Goal: Task Accomplishment & Management: Use online tool/utility

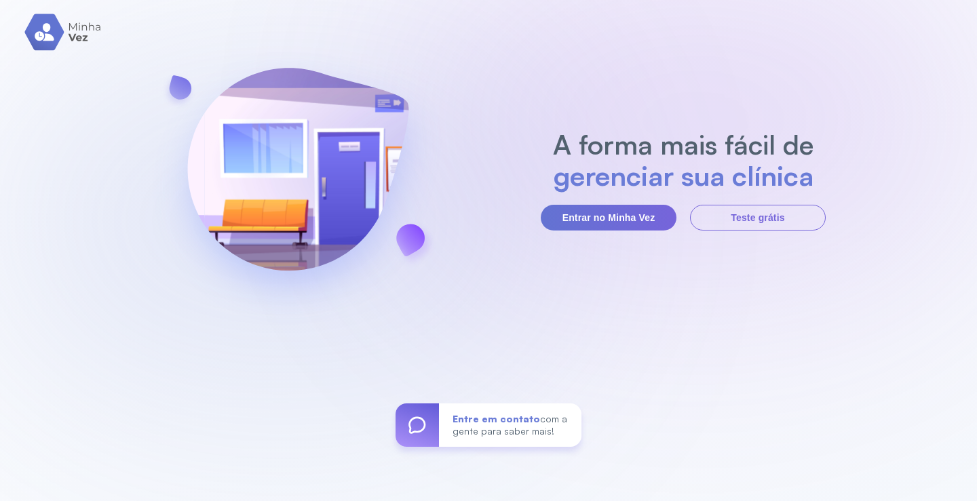
click at [624, 228] on button "Entrar no Minha Vez" at bounding box center [609, 218] width 136 height 26
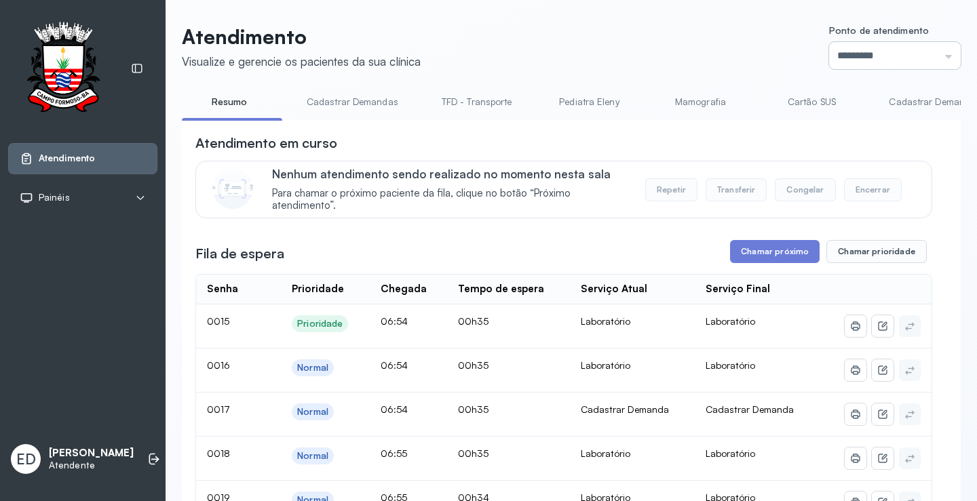
click at [941, 62] on input "*********" at bounding box center [895, 55] width 132 height 27
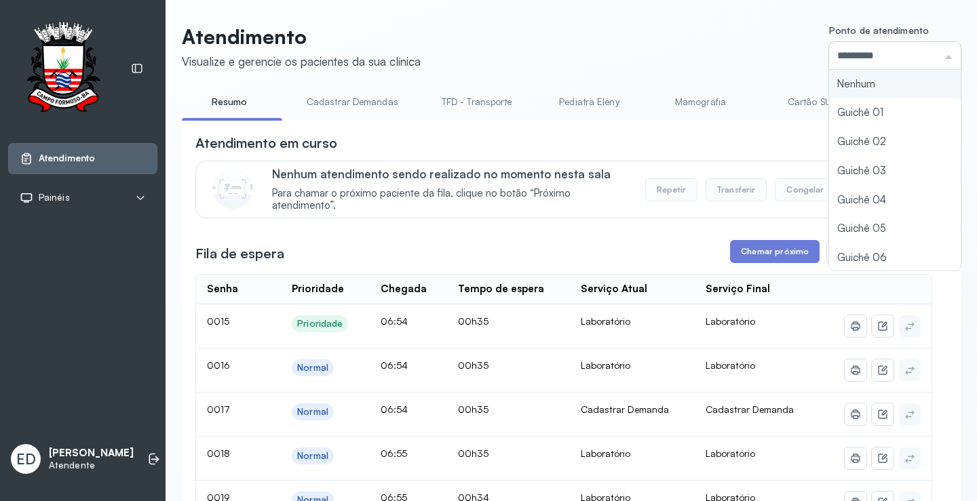
click at [941, 62] on input "*********" at bounding box center [895, 55] width 132 height 27
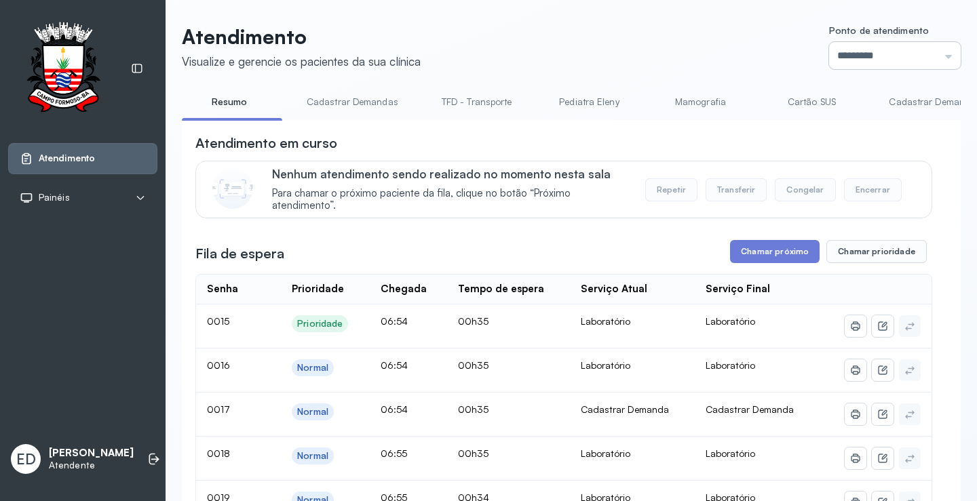
click at [921, 58] on input "*********" at bounding box center [895, 55] width 132 height 27
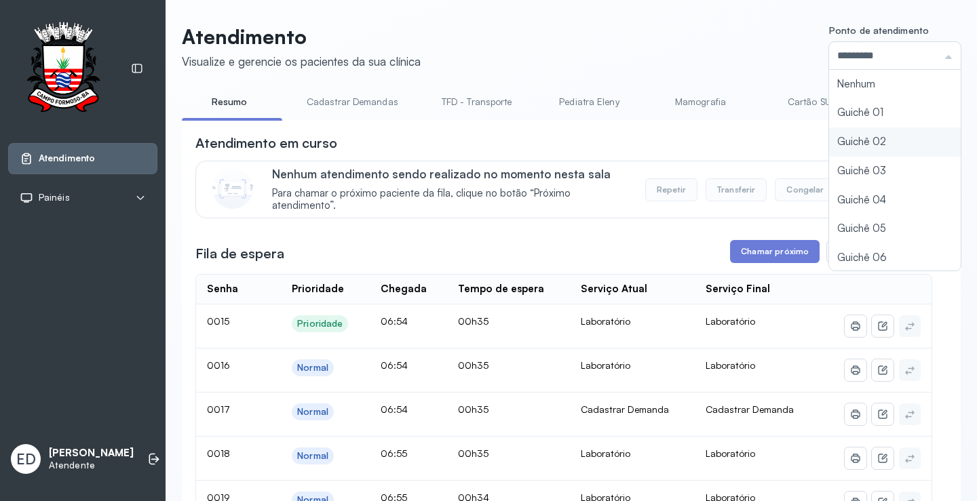
type input "*********"
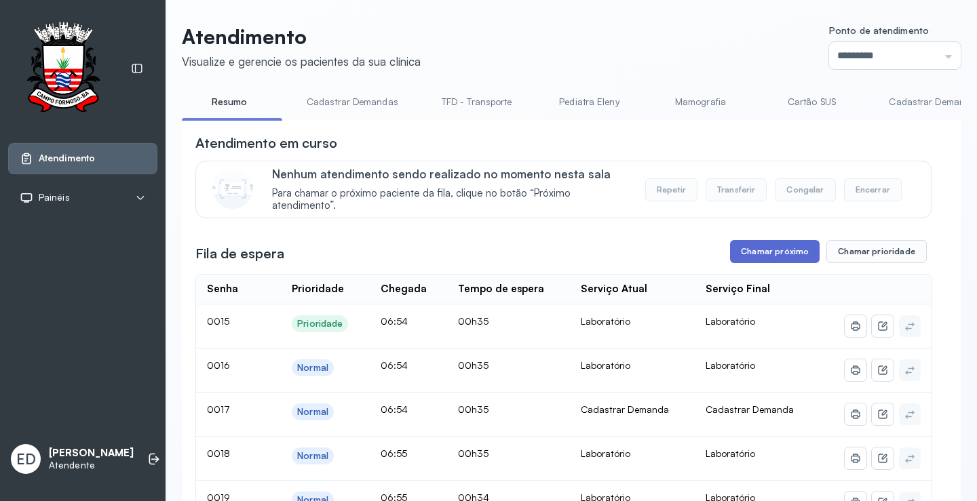
click at [782, 248] on button "Chamar próximo" at bounding box center [775, 251] width 90 height 23
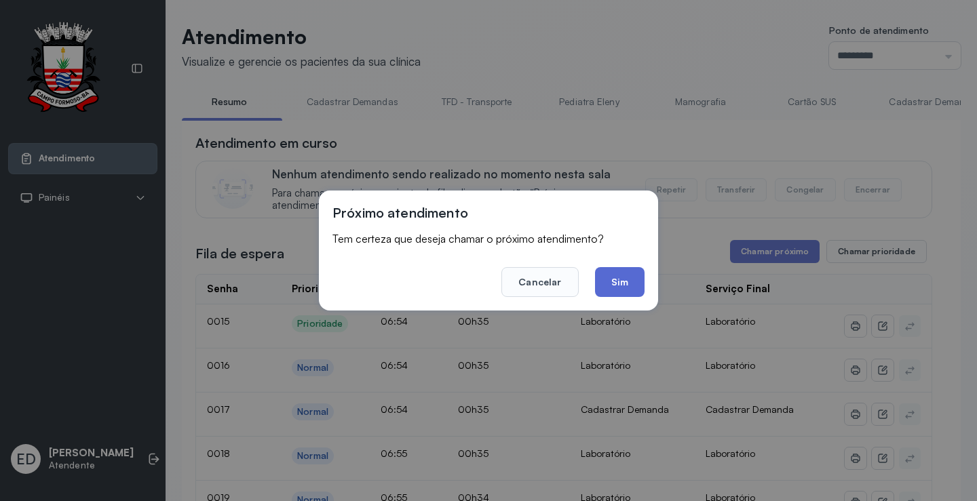
click at [620, 281] on button "Sim" at bounding box center [620, 282] width 50 height 30
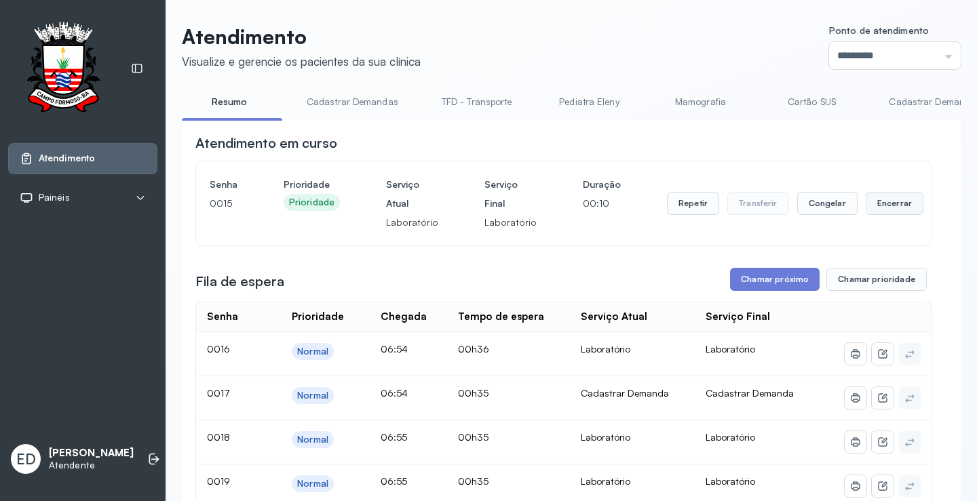
click at [866, 209] on button "Encerrar" at bounding box center [895, 203] width 58 height 23
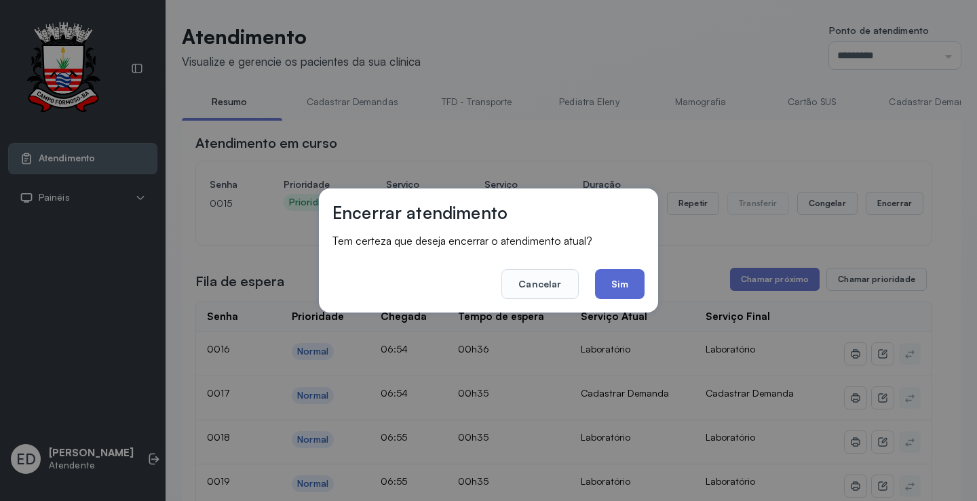
click at [616, 286] on button "Sim" at bounding box center [620, 284] width 50 height 30
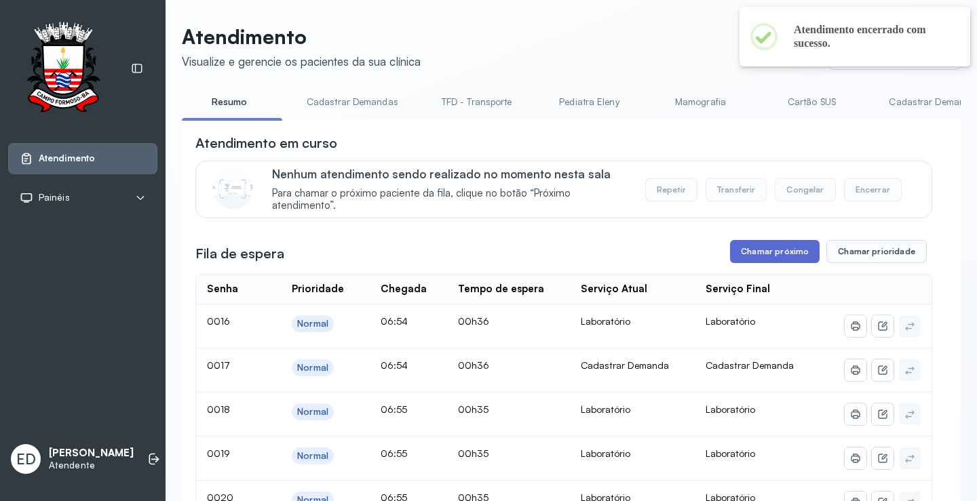
click at [780, 252] on button "Chamar próximo" at bounding box center [775, 251] width 90 height 23
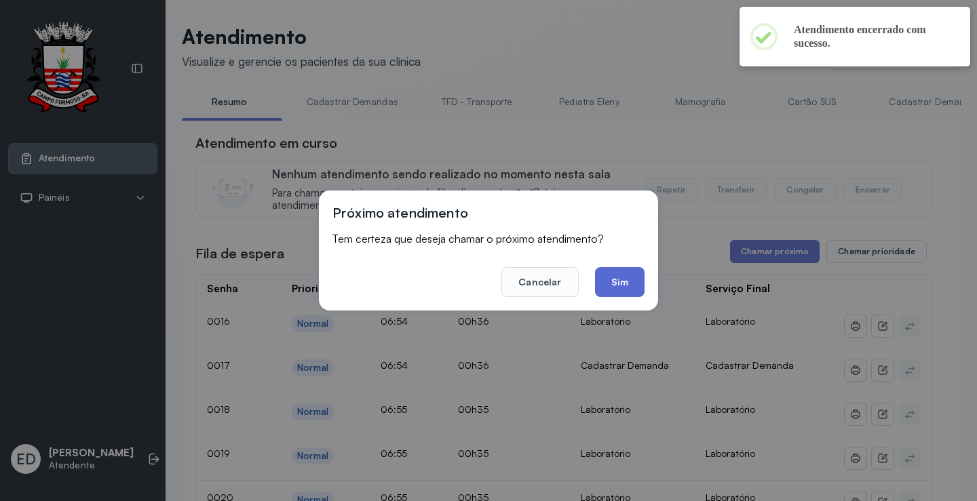
click at [626, 282] on button "Sim" at bounding box center [620, 282] width 50 height 30
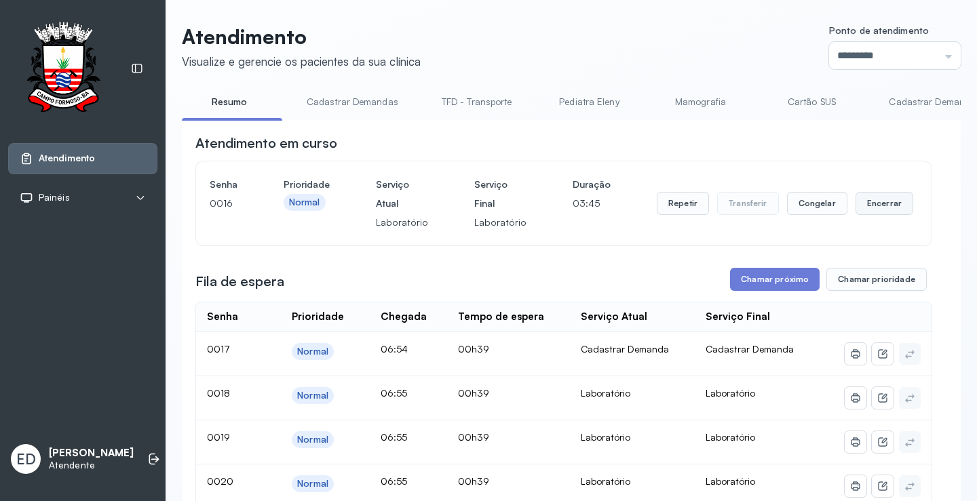
click at [866, 215] on button "Encerrar" at bounding box center [885, 203] width 58 height 23
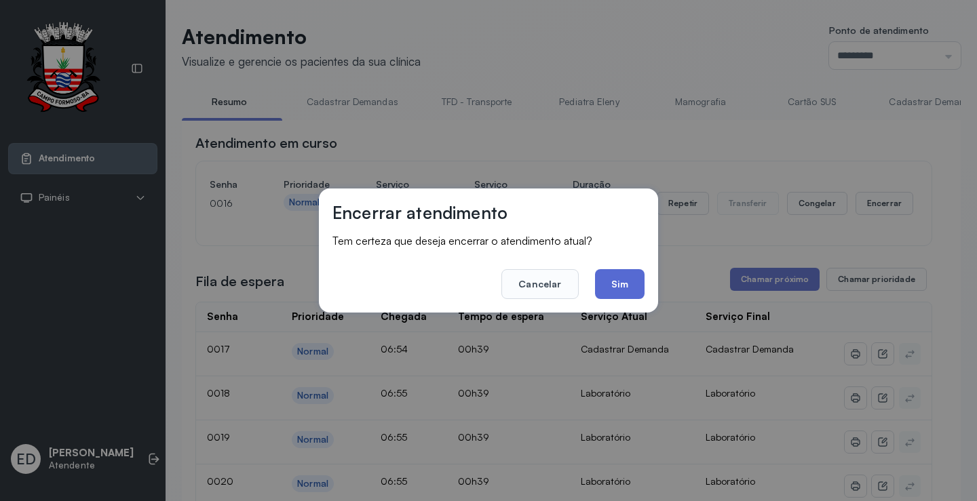
click at [632, 285] on button "Sim" at bounding box center [620, 284] width 50 height 30
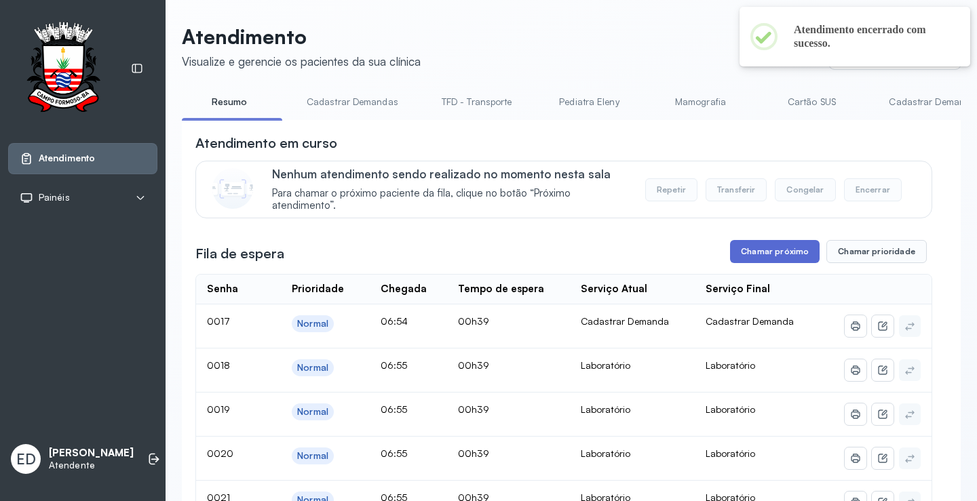
click at [782, 255] on button "Chamar próximo" at bounding box center [775, 251] width 90 height 23
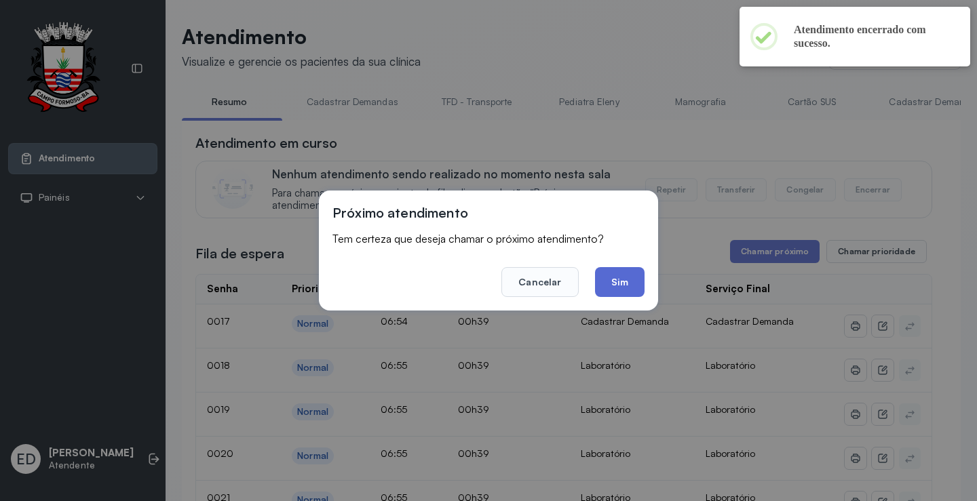
click at [616, 280] on button "Sim" at bounding box center [620, 282] width 50 height 30
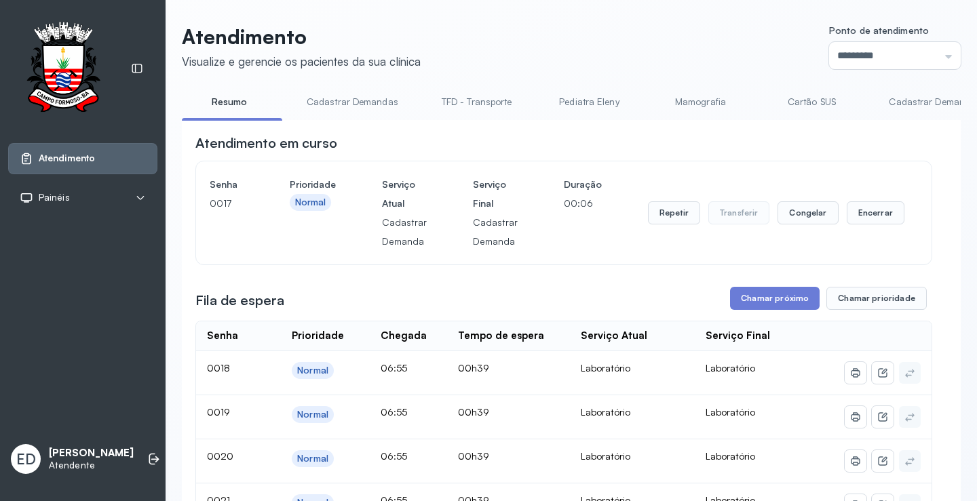
click at [670, 31] on header "Atendimento Visualize e gerencie os pacientes da sua clínica Ponto de atendimen…" at bounding box center [571, 46] width 779 height 45
click at [875, 212] on button "Encerrar" at bounding box center [876, 213] width 58 height 23
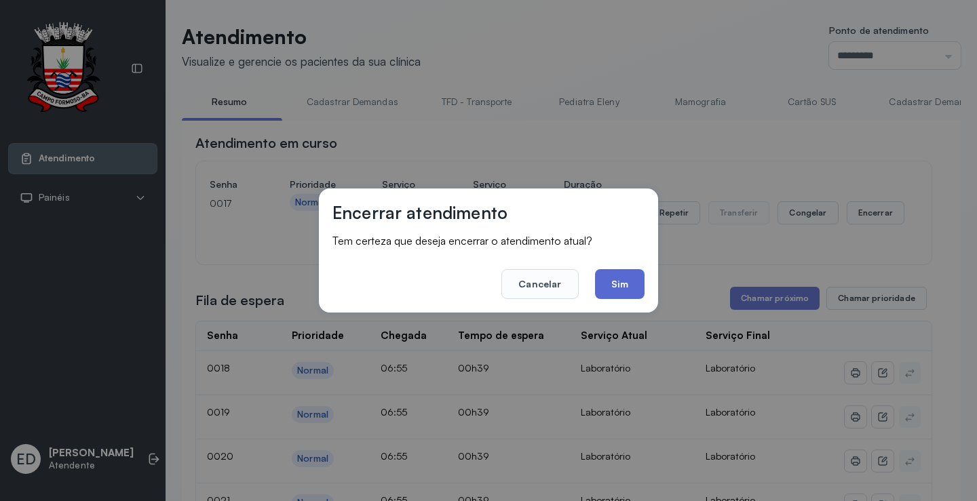
click at [619, 279] on button "Sim" at bounding box center [620, 284] width 50 height 30
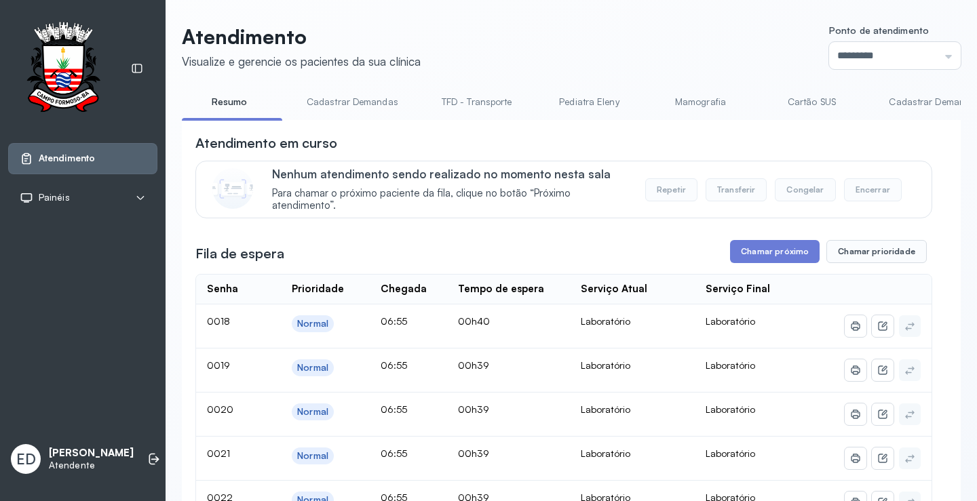
click at [616, 49] on header "Atendimento Visualize e gerencie os pacientes da sua clínica Ponto de atendimen…" at bounding box center [571, 46] width 779 height 45
click at [761, 252] on button "Chamar próximo" at bounding box center [775, 251] width 90 height 23
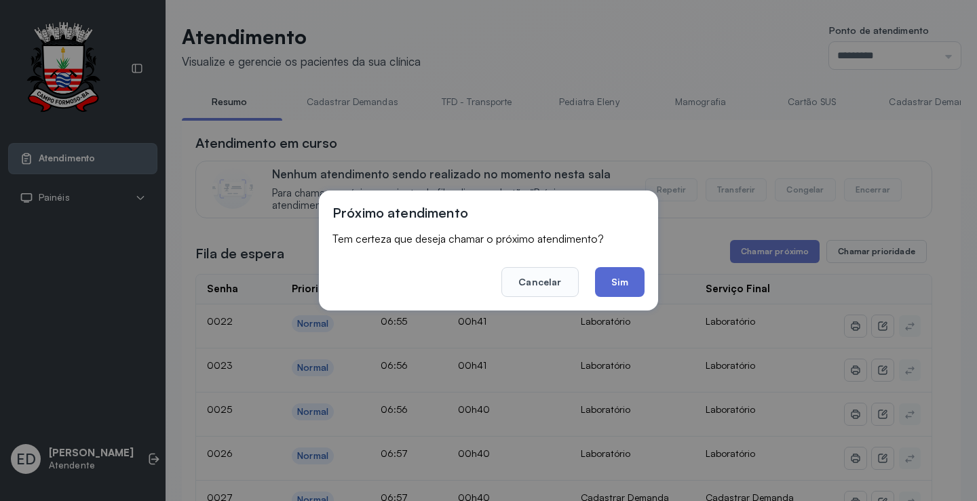
click at [623, 277] on button "Sim" at bounding box center [620, 282] width 50 height 30
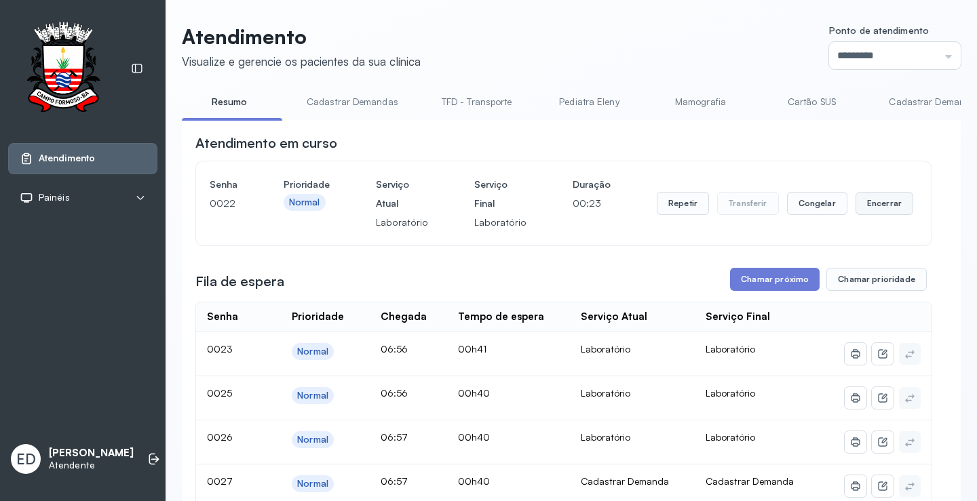
click at [856, 200] on button "Encerrar" at bounding box center [885, 203] width 58 height 23
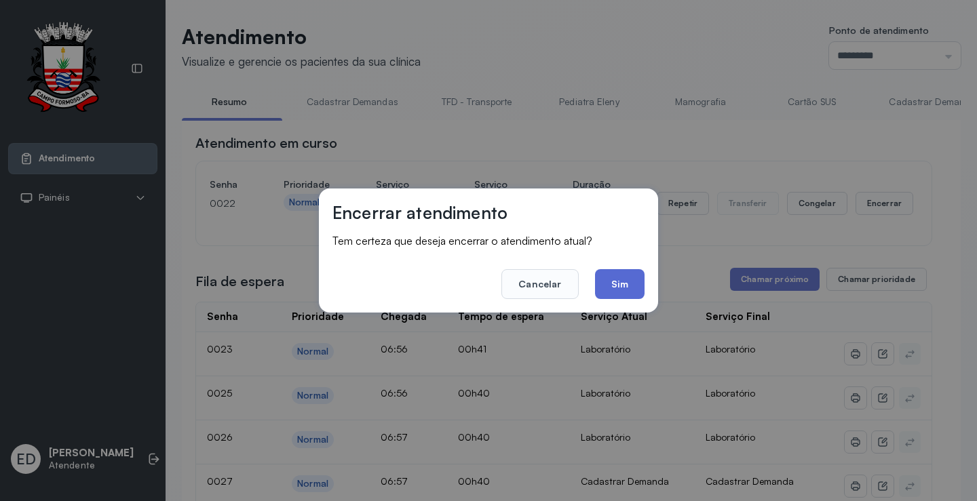
click at [623, 286] on button "Sim" at bounding box center [620, 284] width 50 height 30
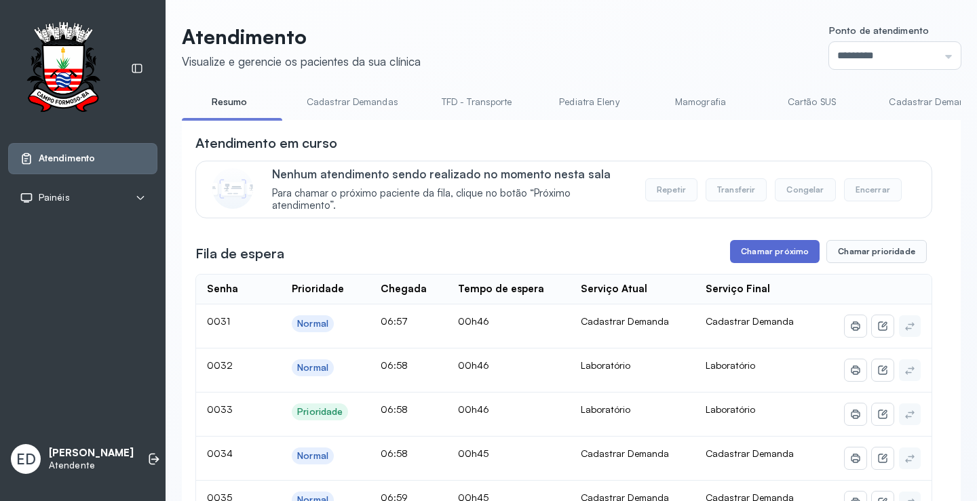
click at [767, 250] on button "Chamar próximo" at bounding box center [775, 251] width 90 height 23
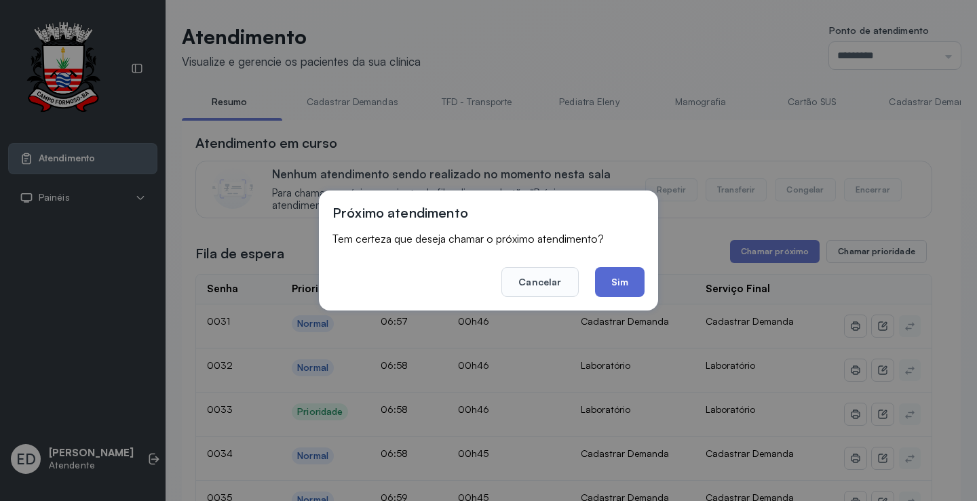
click at [599, 268] on button "Sim" at bounding box center [620, 282] width 50 height 30
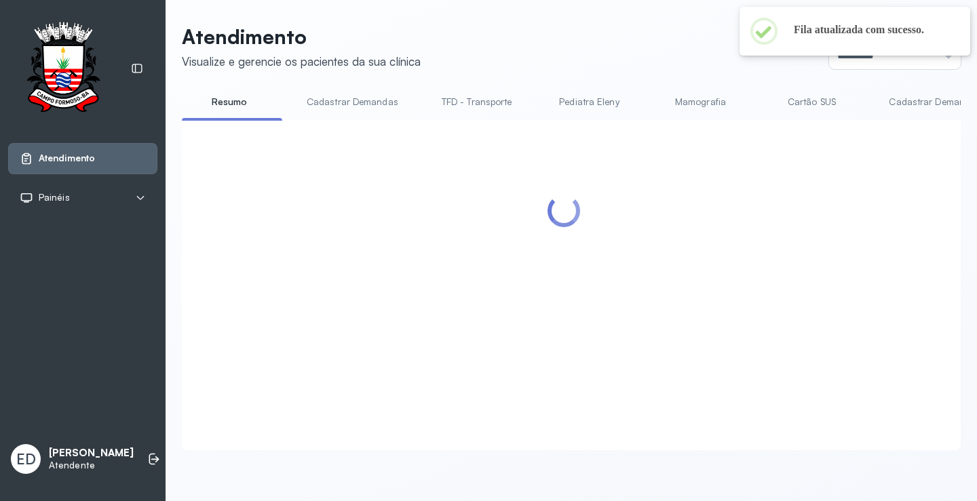
scroll to position [0, 672]
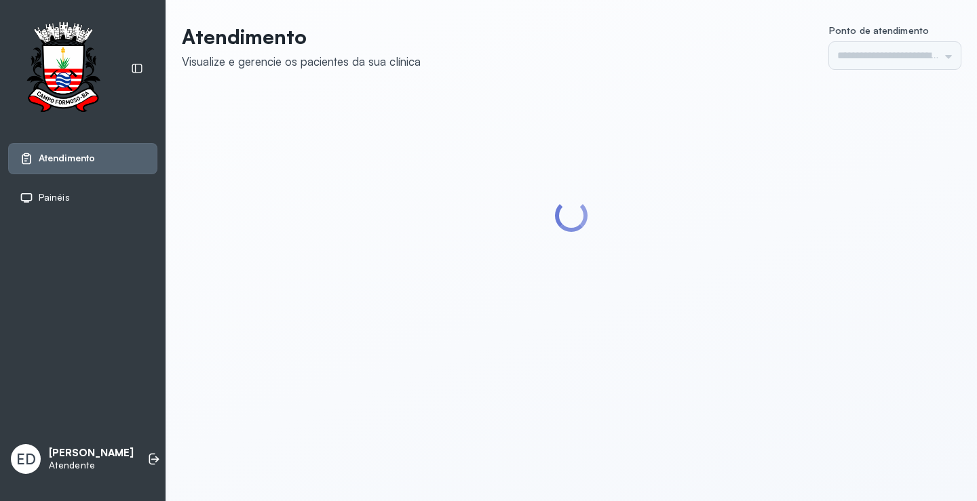
type input "*********"
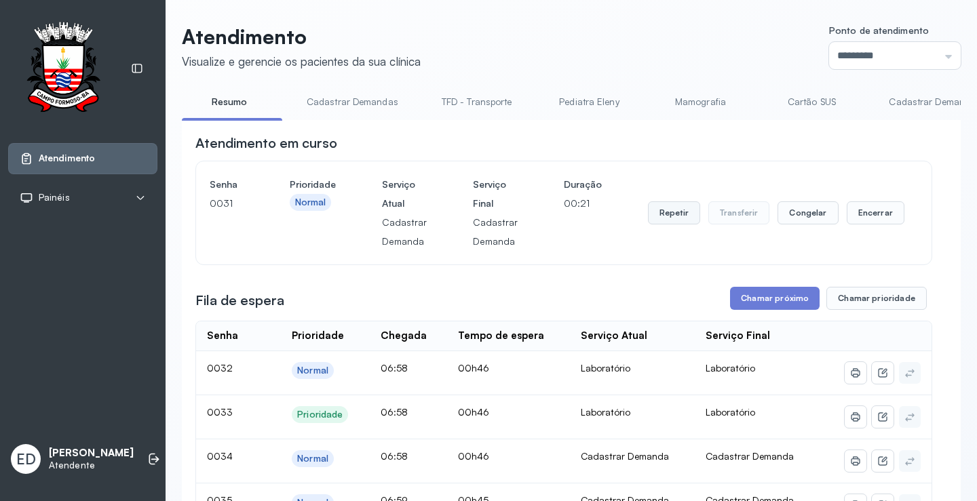
click at [673, 223] on button "Repetir" at bounding box center [674, 213] width 52 height 23
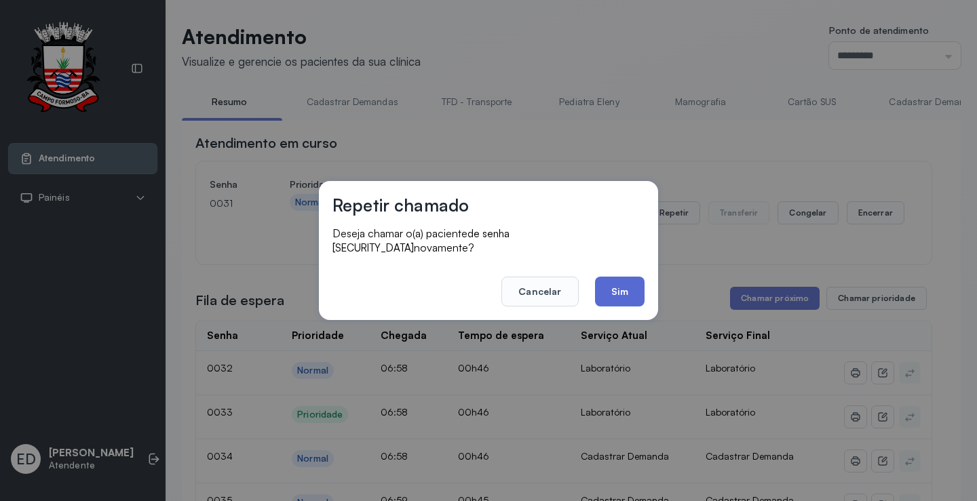
click at [610, 292] on button "Sim" at bounding box center [620, 292] width 50 height 30
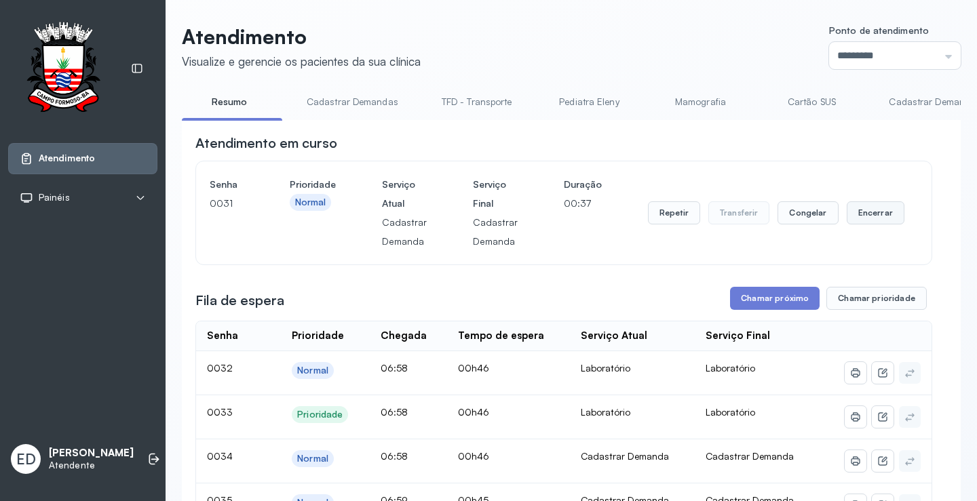
click at [883, 217] on button "Encerrar" at bounding box center [876, 213] width 58 height 23
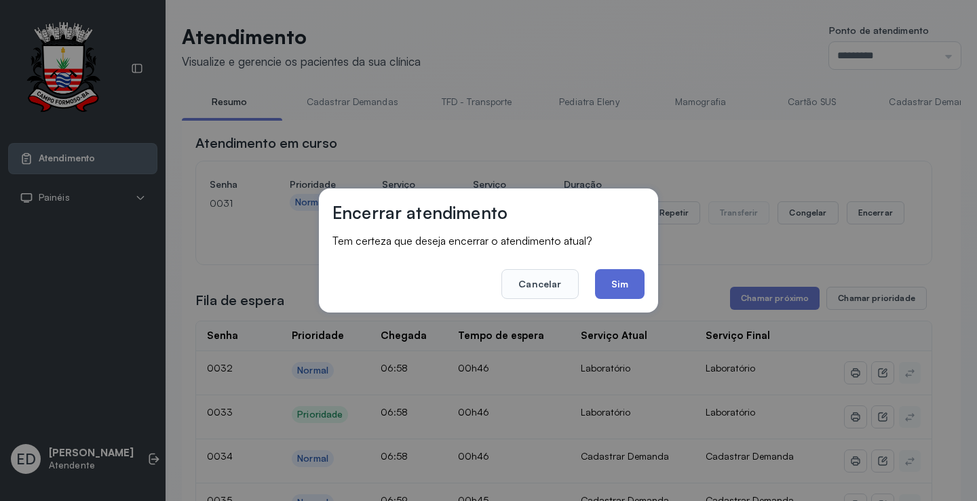
click at [623, 286] on button "Sim" at bounding box center [620, 284] width 50 height 30
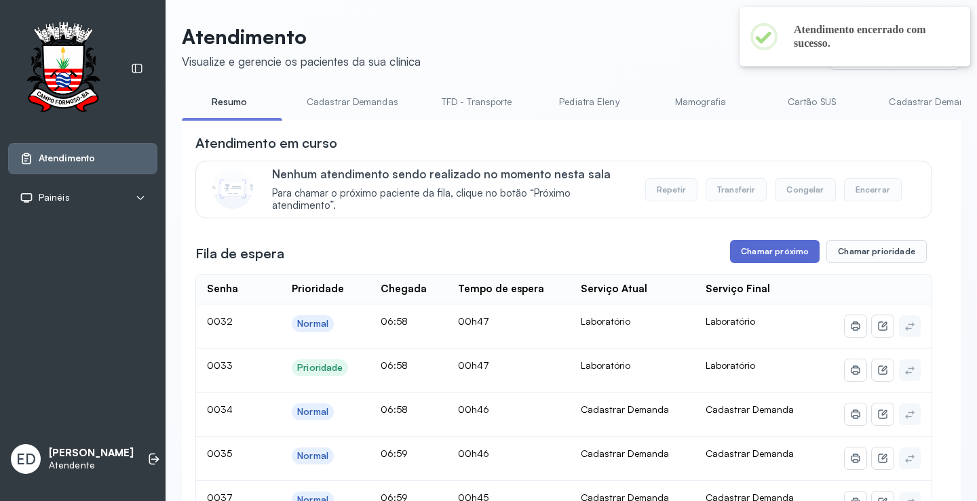
click at [770, 256] on button "Chamar próximo" at bounding box center [775, 251] width 90 height 23
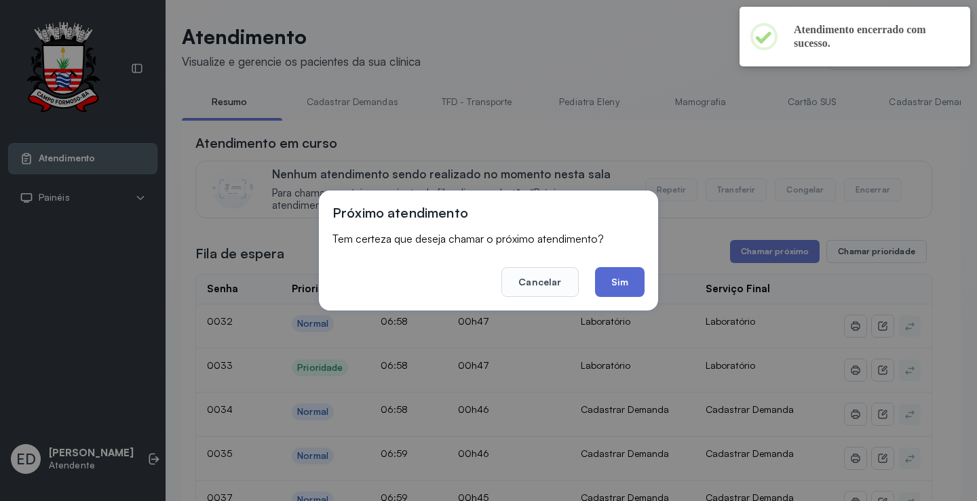
click at [632, 286] on button "Sim" at bounding box center [620, 282] width 50 height 30
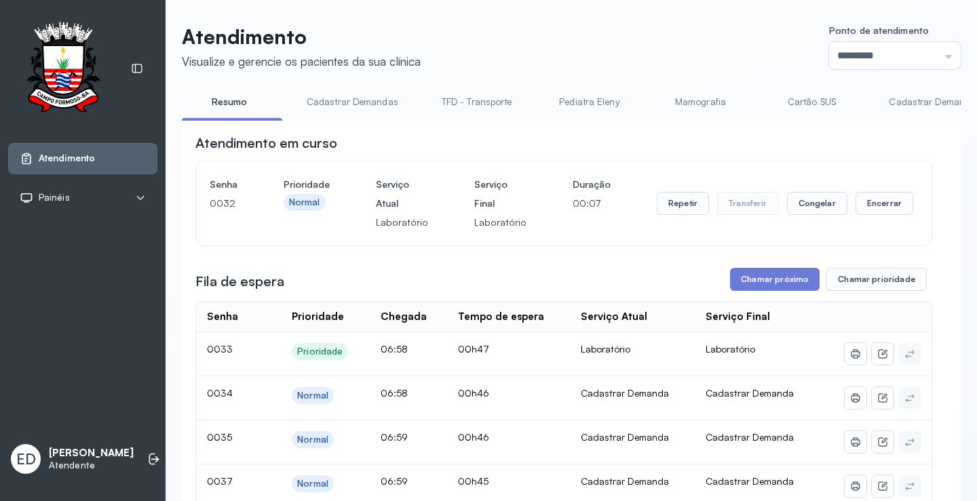
click at [649, 45] on header "Atendimento Visualize e gerencie os pacientes da sua clínica Ponto de atendimen…" at bounding box center [571, 46] width 779 height 45
click at [877, 201] on button "Encerrar" at bounding box center [885, 203] width 58 height 23
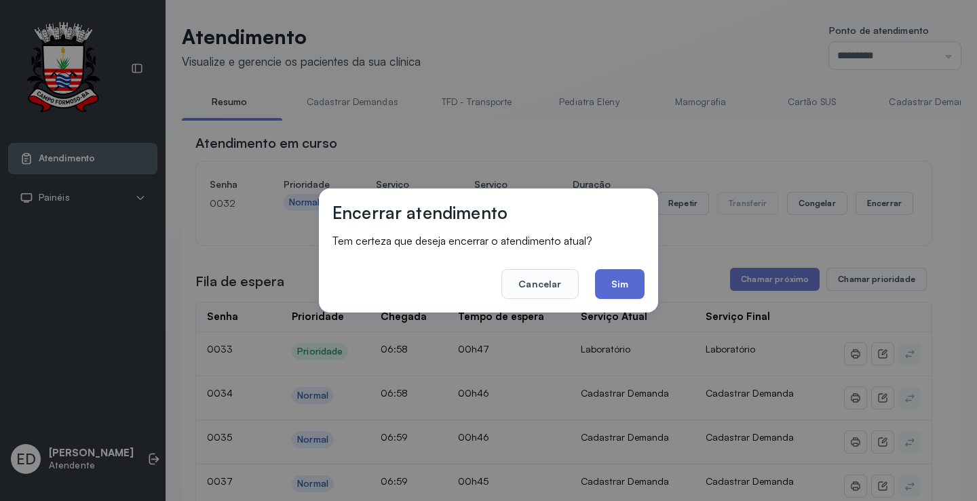
click at [620, 284] on button "Sim" at bounding box center [620, 284] width 50 height 30
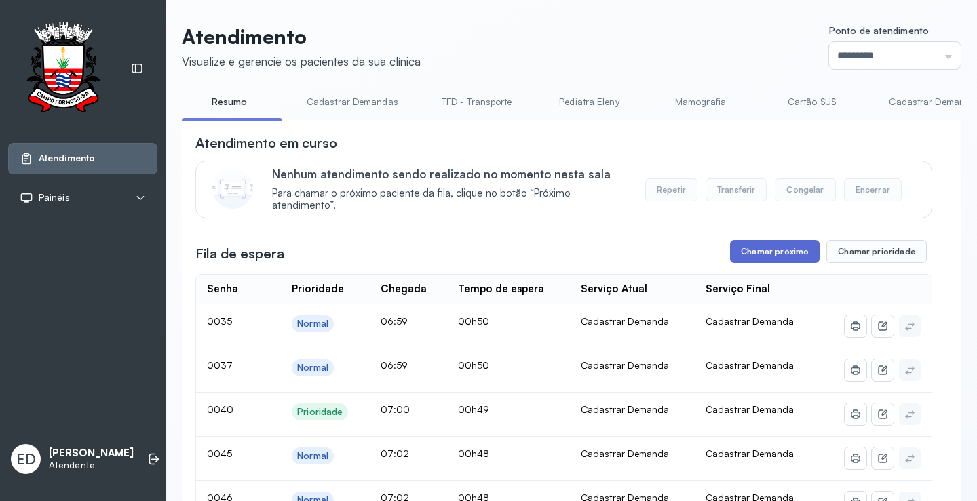
click at [773, 246] on button "Chamar próximo" at bounding box center [775, 251] width 90 height 23
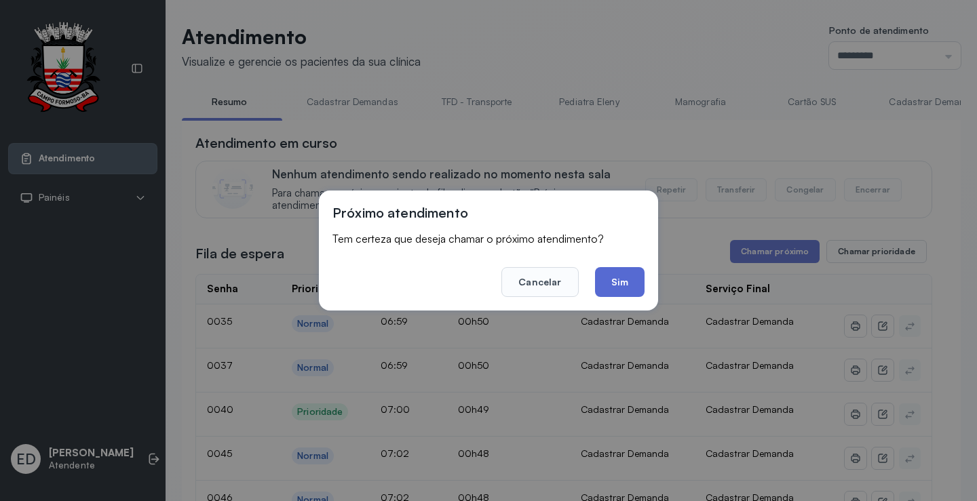
click at [617, 292] on button "Sim" at bounding box center [620, 282] width 50 height 30
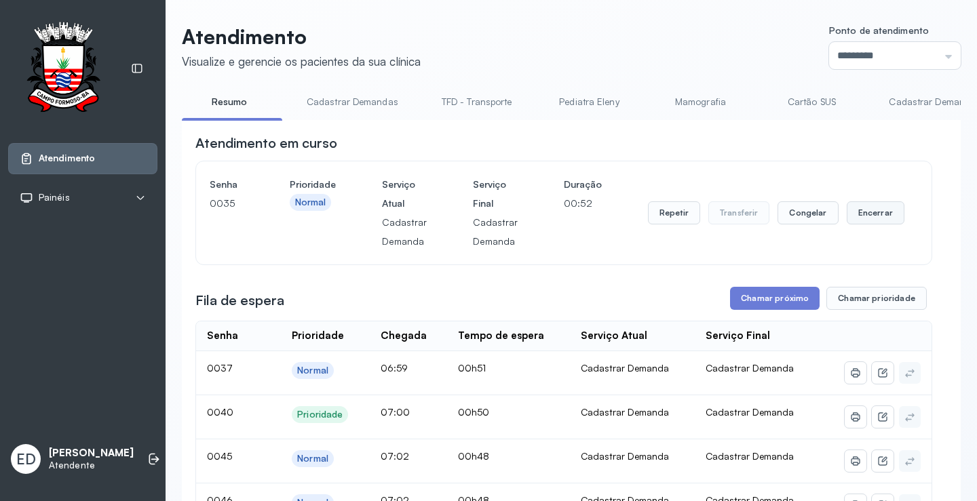
click at [856, 217] on button "Encerrar" at bounding box center [876, 213] width 58 height 23
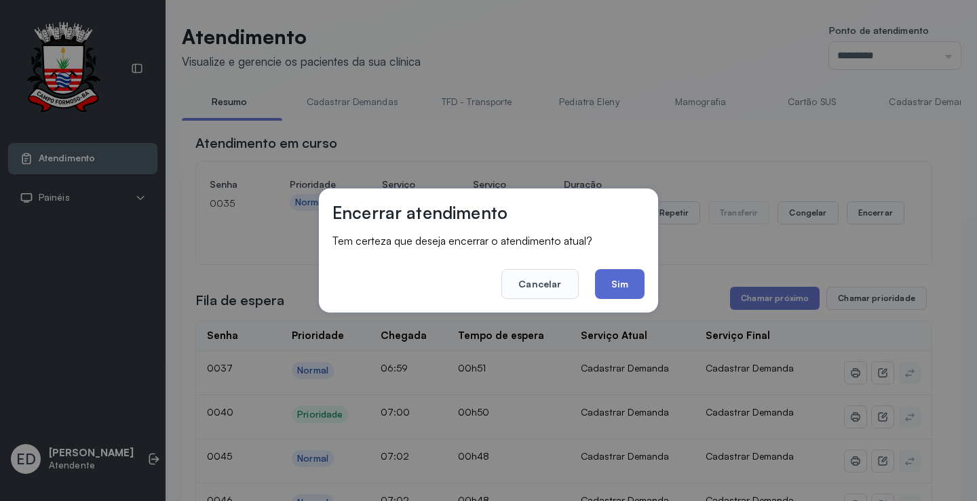
click at [628, 284] on button "Sim" at bounding box center [620, 284] width 50 height 30
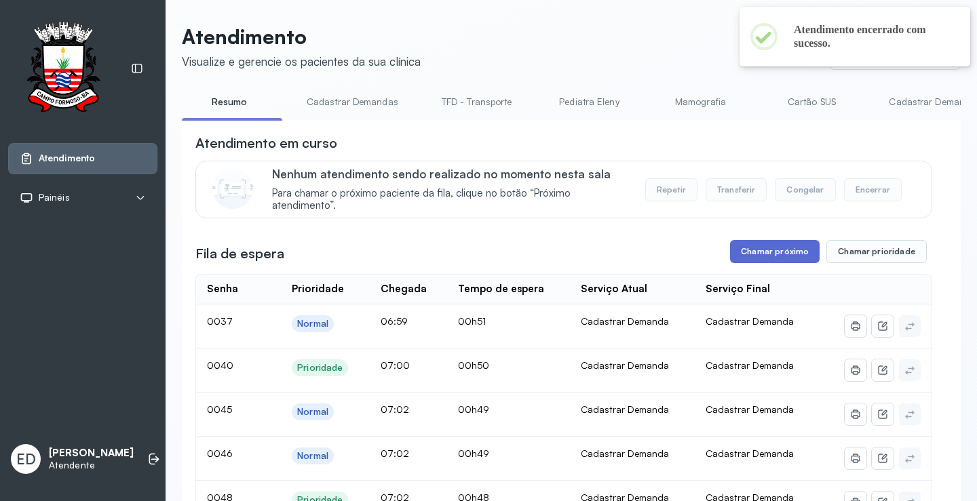
click at [793, 252] on button "Chamar próximo" at bounding box center [775, 251] width 90 height 23
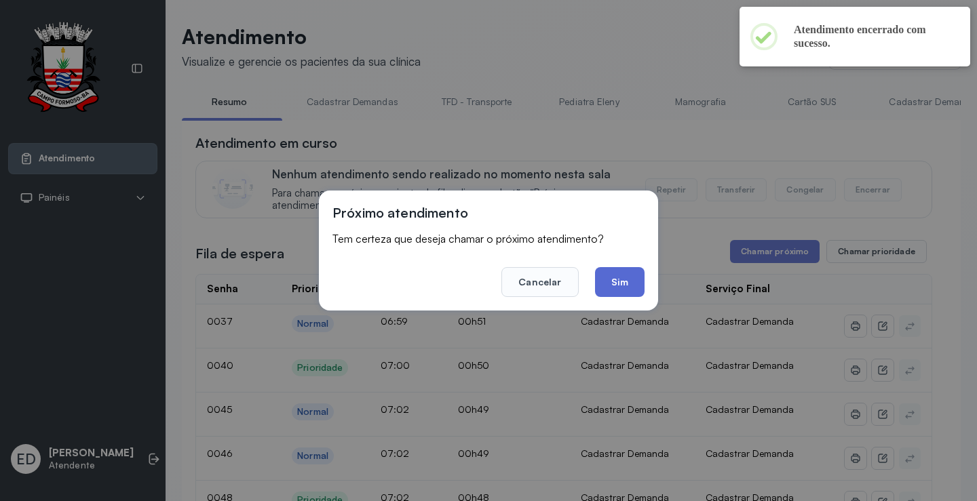
click at [618, 282] on button "Sim" at bounding box center [620, 282] width 50 height 30
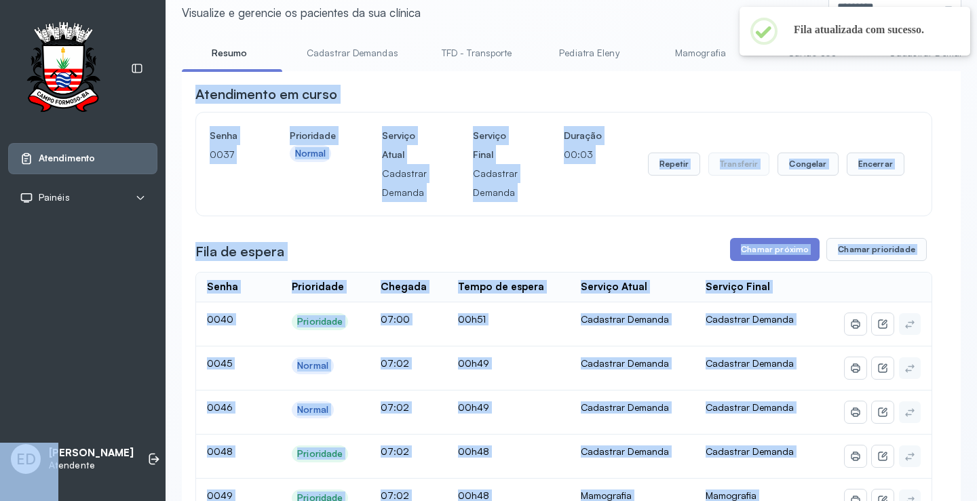
scroll to position [68, 0]
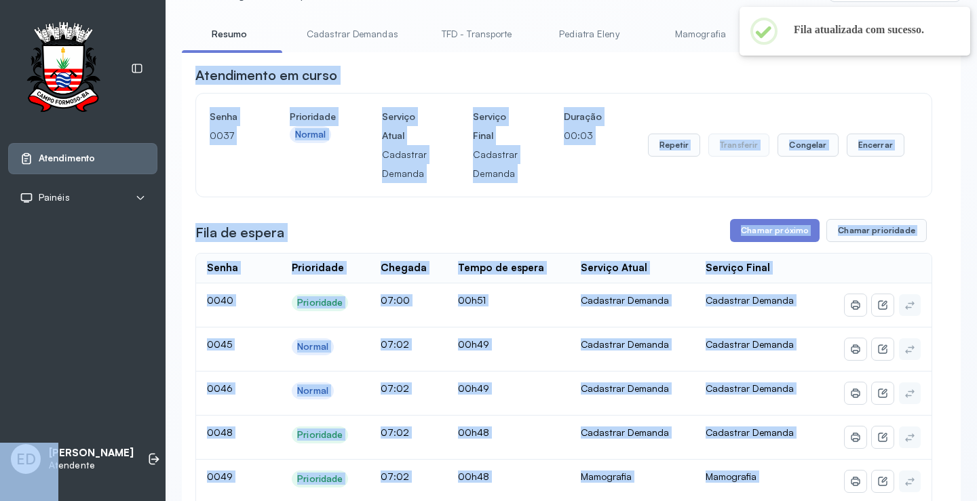
click at [668, 76] on div "Atendimento em curso" at bounding box center [563, 75] width 737 height 19
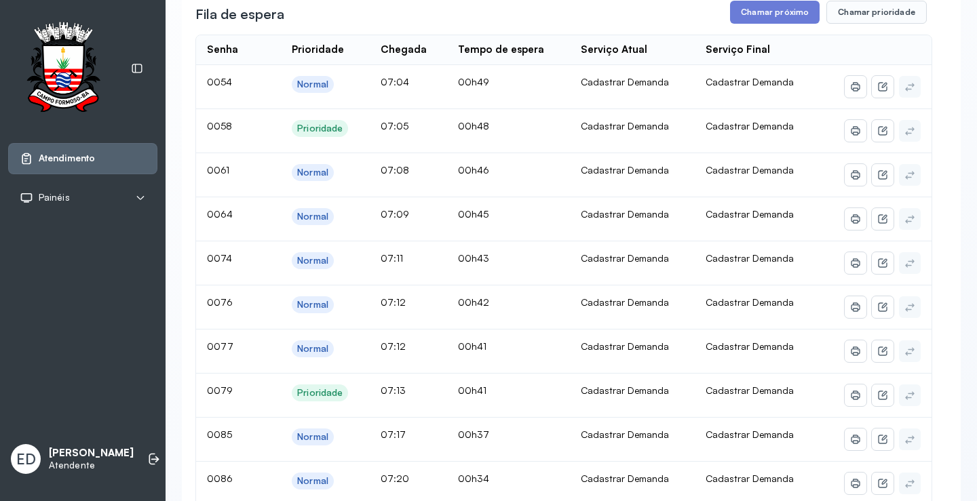
scroll to position [0, 0]
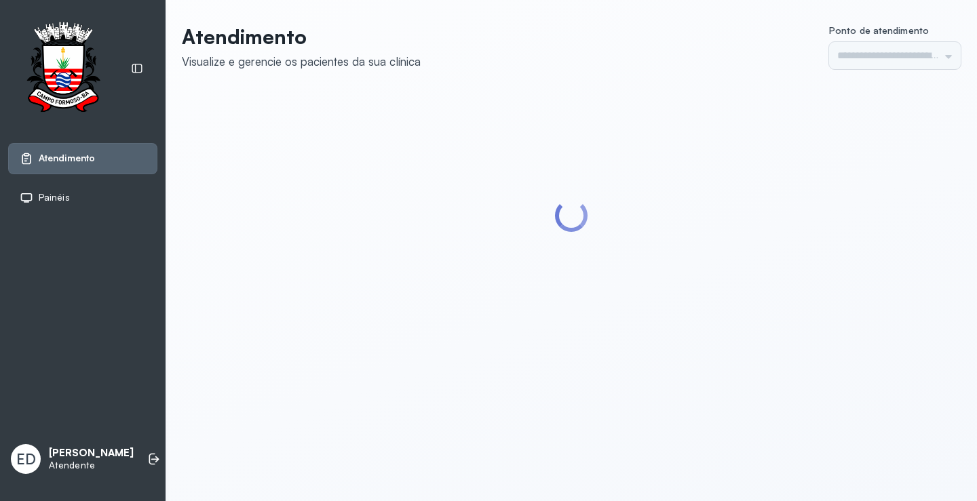
type input "*********"
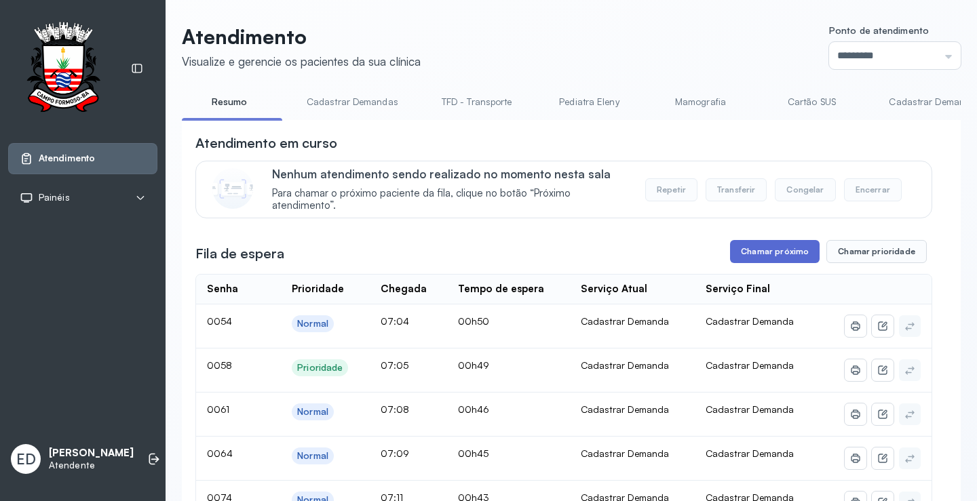
click at [784, 252] on button "Chamar próximo" at bounding box center [775, 251] width 90 height 23
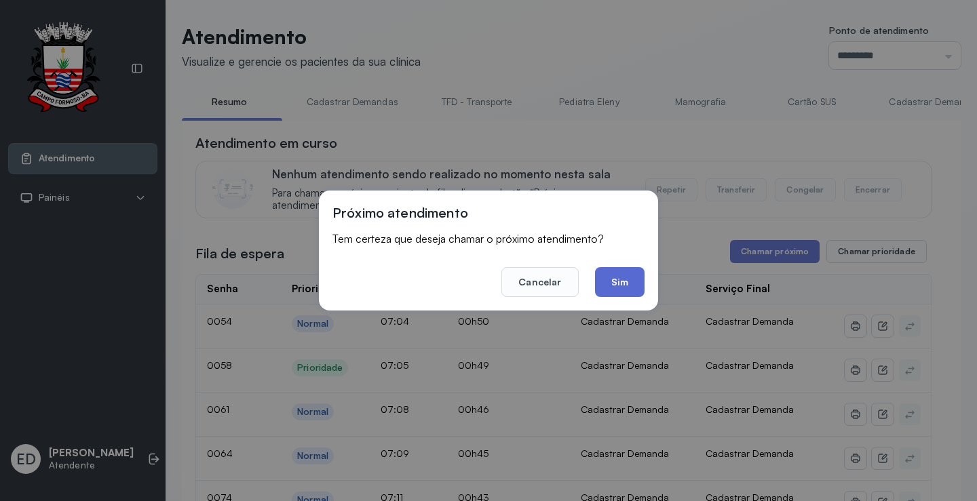
click at [620, 284] on button "Sim" at bounding box center [620, 282] width 50 height 30
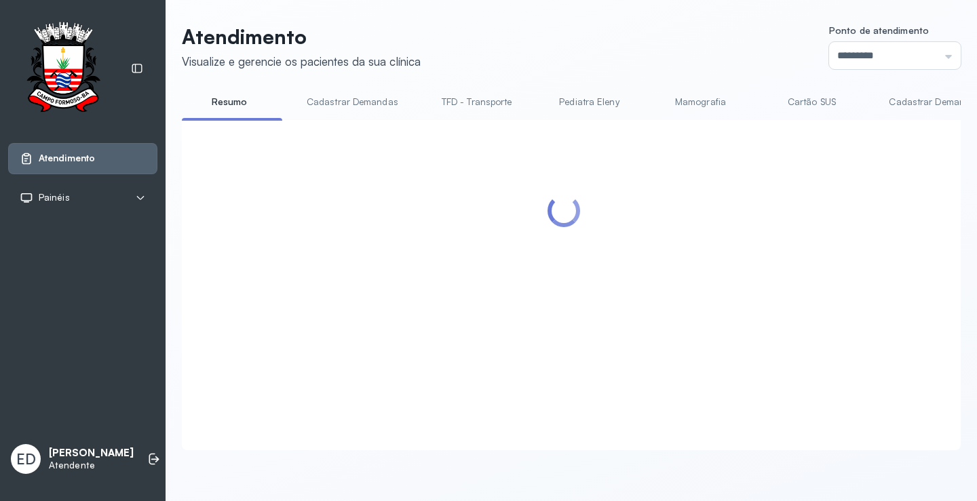
click at [585, 35] on header "Atendimento Visualize e gerencie os pacientes da sua clínica Ponto de atendimen…" at bounding box center [571, 46] width 779 height 45
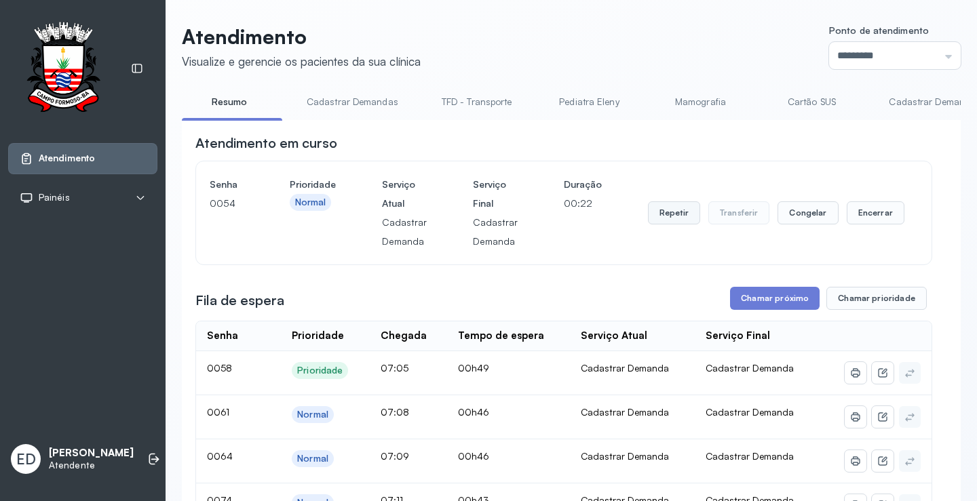
click at [668, 215] on button "Repetir" at bounding box center [674, 213] width 52 height 23
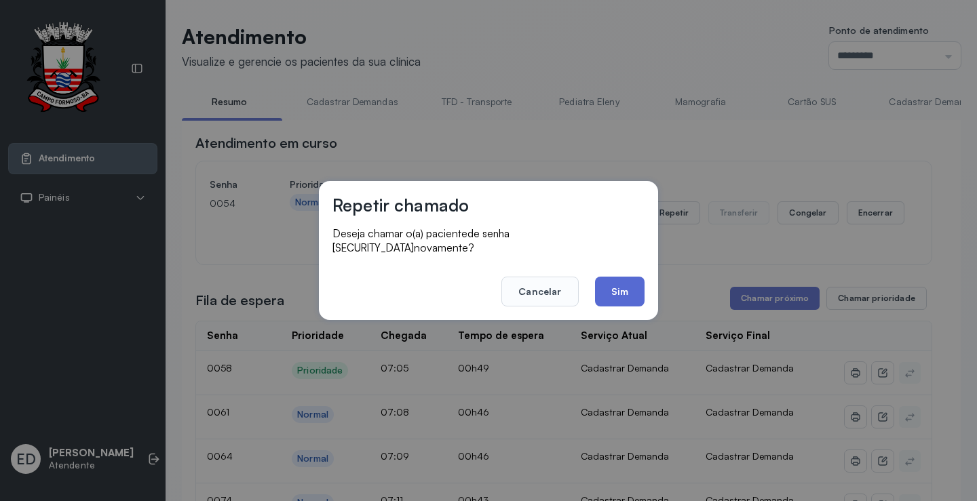
click at [630, 284] on button "Sim" at bounding box center [620, 292] width 50 height 30
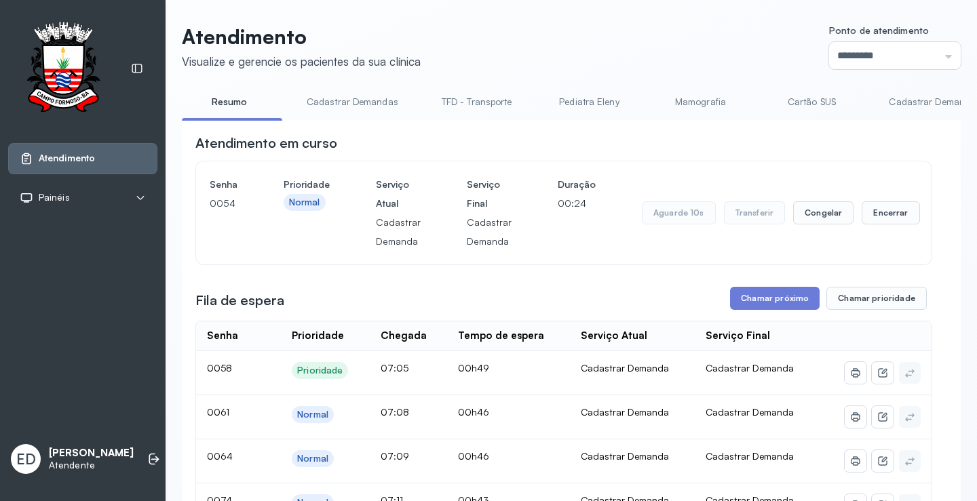
click at [709, 44] on header "Atendimento Visualize e gerencie os pacientes da sua clínica Ponto de atendimen…" at bounding box center [571, 46] width 779 height 45
click at [881, 211] on button "Encerrar" at bounding box center [876, 213] width 58 height 23
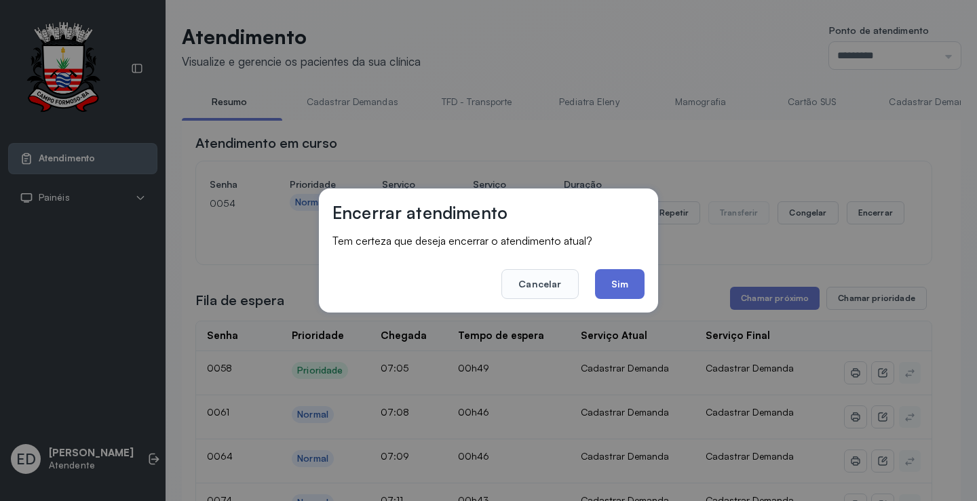
click at [630, 279] on button "Sim" at bounding box center [620, 284] width 50 height 30
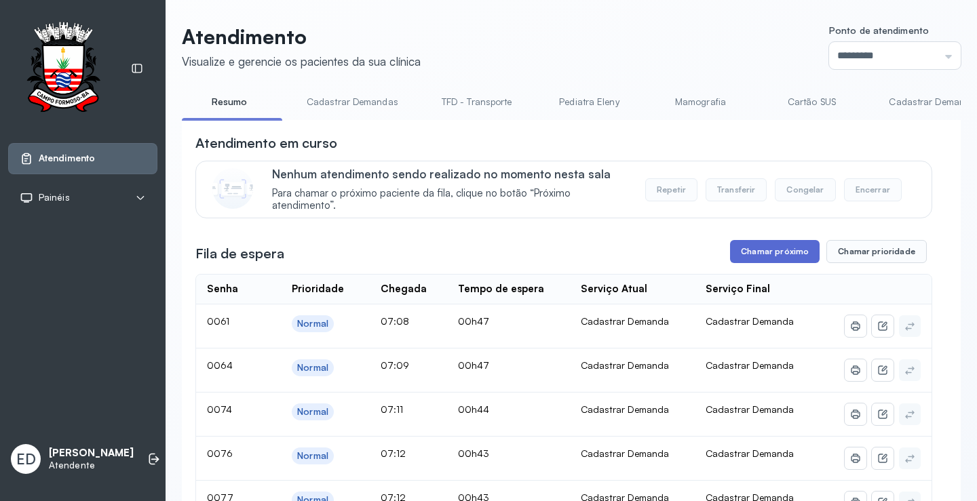
click at [785, 258] on button "Chamar próximo" at bounding box center [775, 251] width 90 height 23
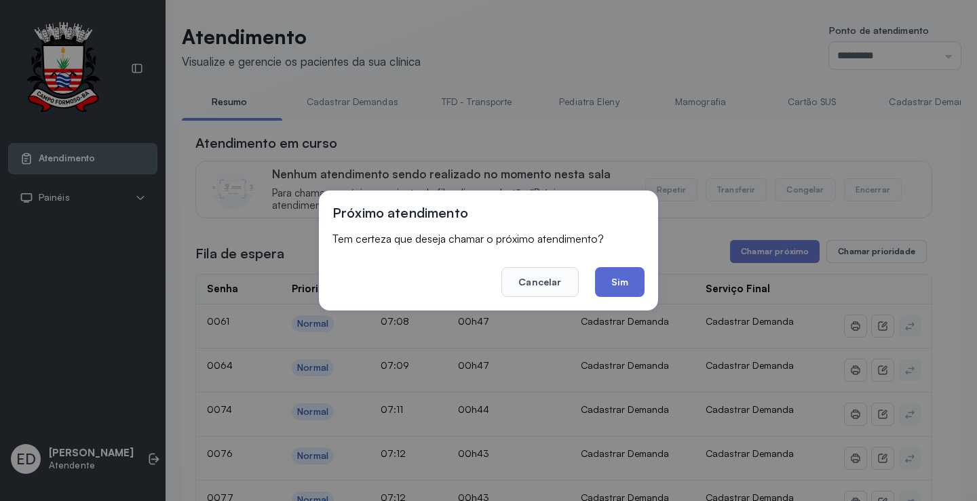
click at [611, 286] on button "Sim" at bounding box center [620, 282] width 50 height 30
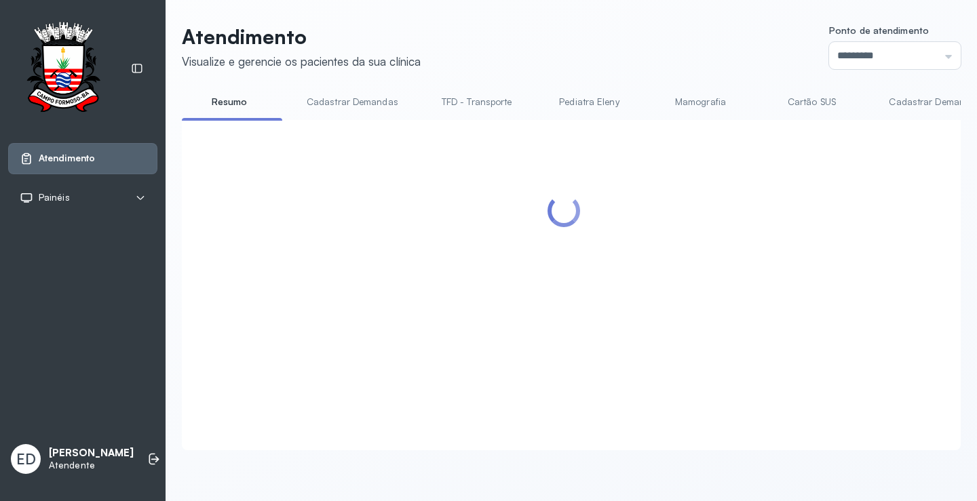
click at [685, 57] on header "Atendimento Visualize e gerencie os pacientes da sua clínica Ponto de atendimen…" at bounding box center [571, 46] width 779 height 45
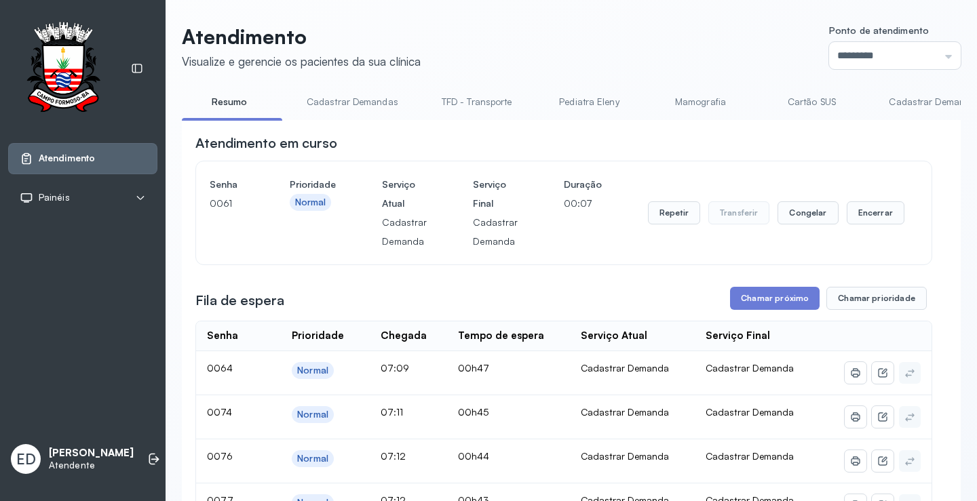
click at [663, 39] on header "Atendimento Visualize e gerencie os pacientes da sua clínica Ponto de atendimen…" at bounding box center [571, 46] width 779 height 45
click at [852, 187] on div "Repetir Transferir Congelar Encerrar" at bounding box center [776, 213] width 256 height 76
click at [896, 225] on div "Senha 0061 Prioridade Normal Serviço Atual Cadastrar Demanda Serviço Final Cada…" at bounding box center [564, 213] width 708 height 76
click at [882, 214] on button "Encerrar" at bounding box center [876, 213] width 58 height 23
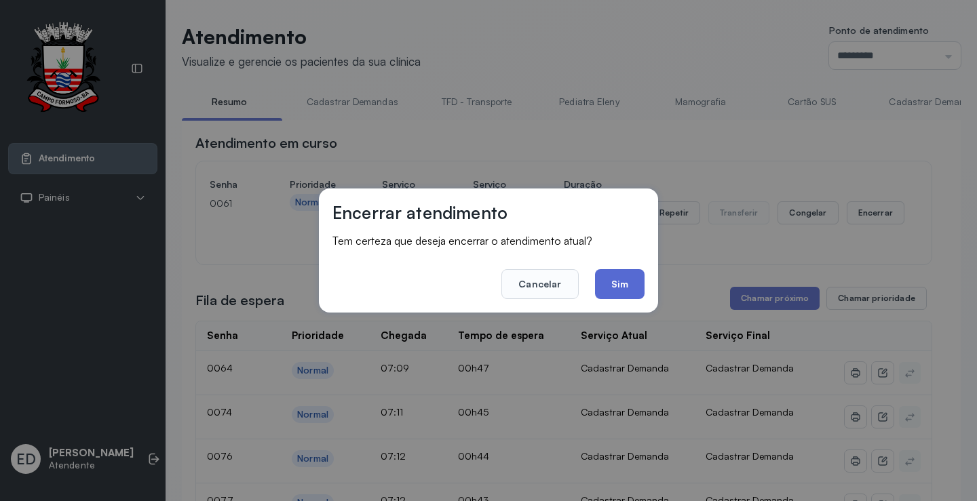
click at [627, 284] on button "Sim" at bounding box center [620, 284] width 50 height 30
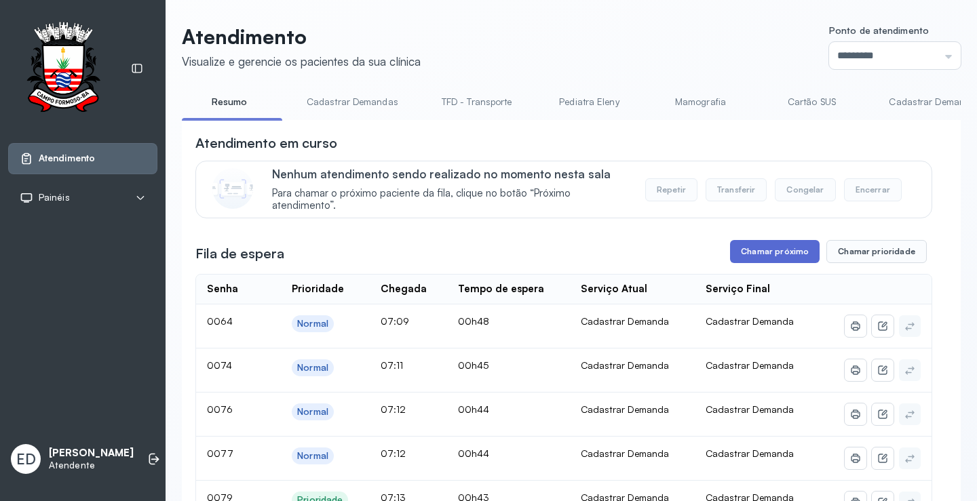
click at [775, 249] on button "Chamar próximo" at bounding box center [775, 251] width 90 height 23
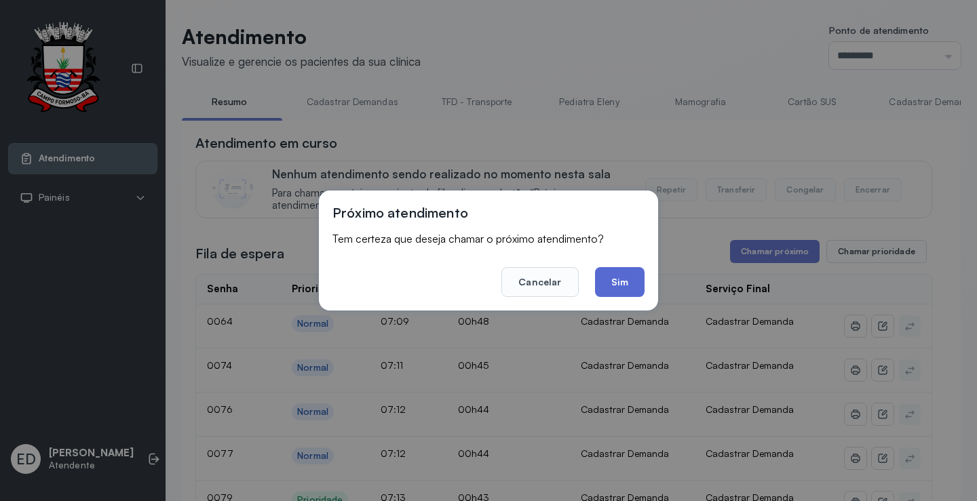
click at [615, 279] on button "Sim" at bounding box center [620, 282] width 50 height 30
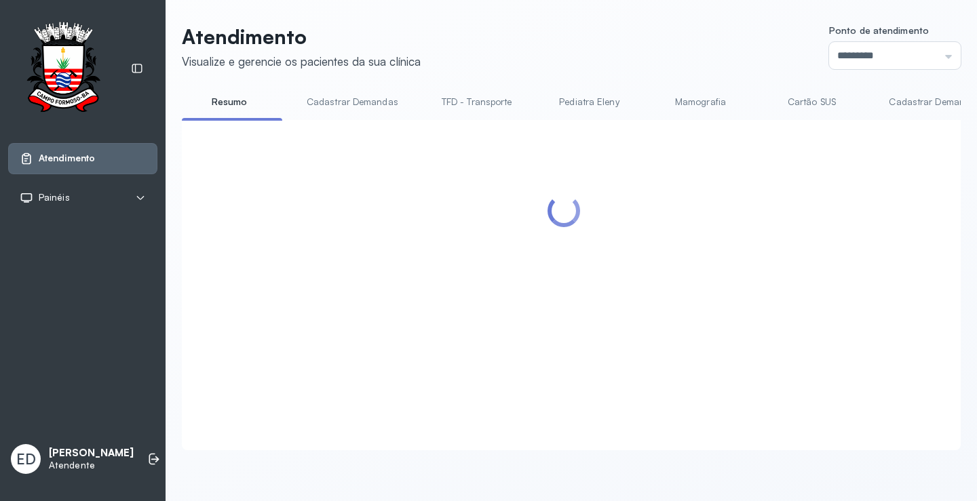
click at [695, 43] on header "Atendimento Visualize e gerencie os pacientes da sua clínica Ponto de atendimen…" at bounding box center [571, 46] width 779 height 45
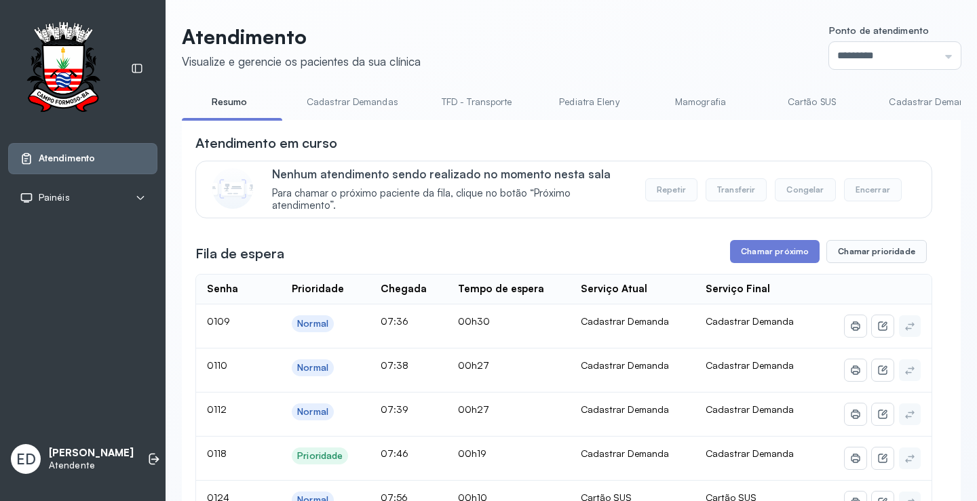
click at [881, 140] on div "Atendimento em curso" at bounding box center [563, 143] width 737 height 19
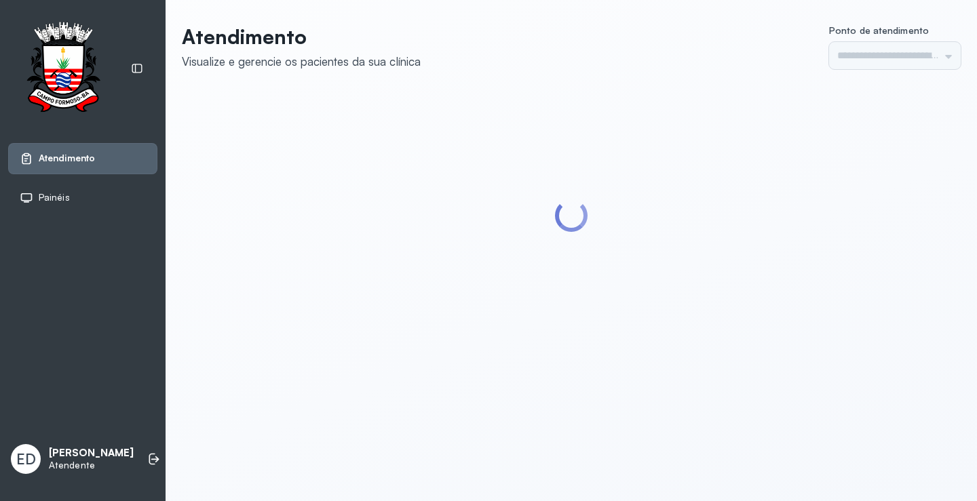
type input "*********"
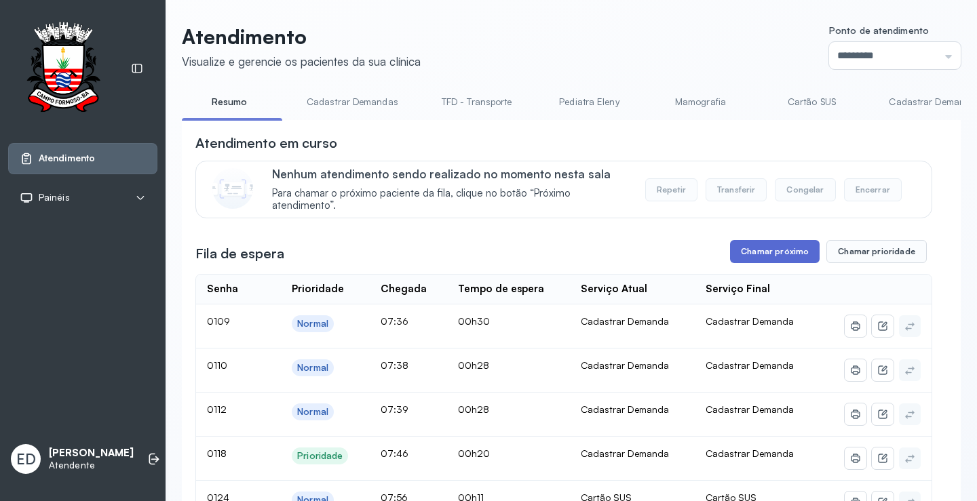
click at [775, 254] on button "Chamar próximo" at bounding box center [775, 251] width 90 height 23
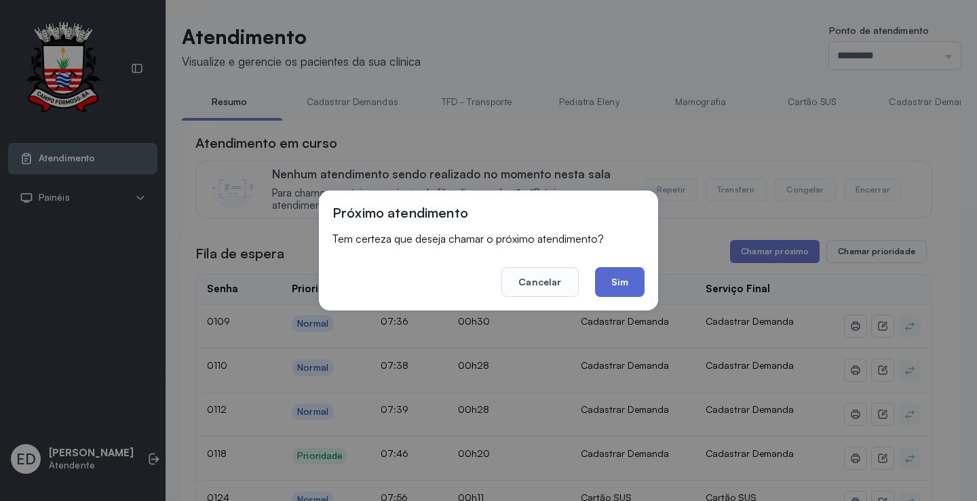
click at [620, 280] on button "Sim" at bounding box center [620, 282] width 50 height 30
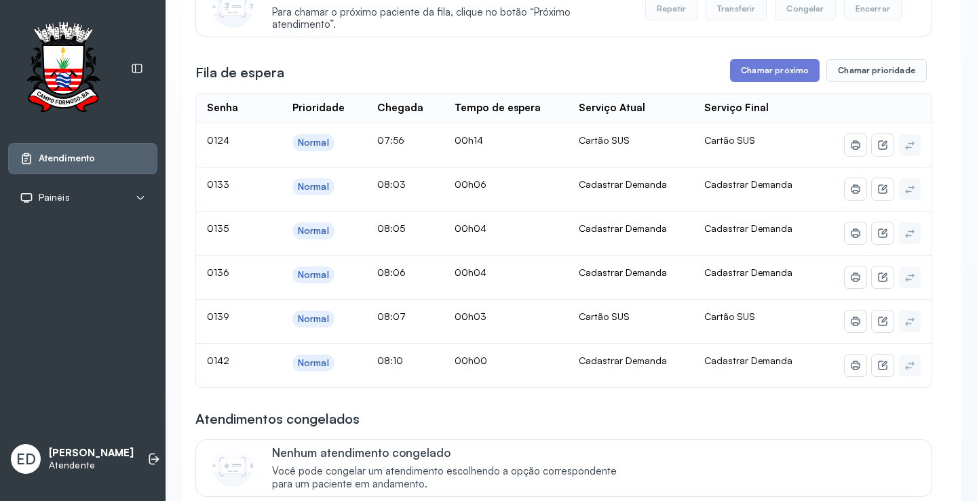
scroll to position [204, 0]
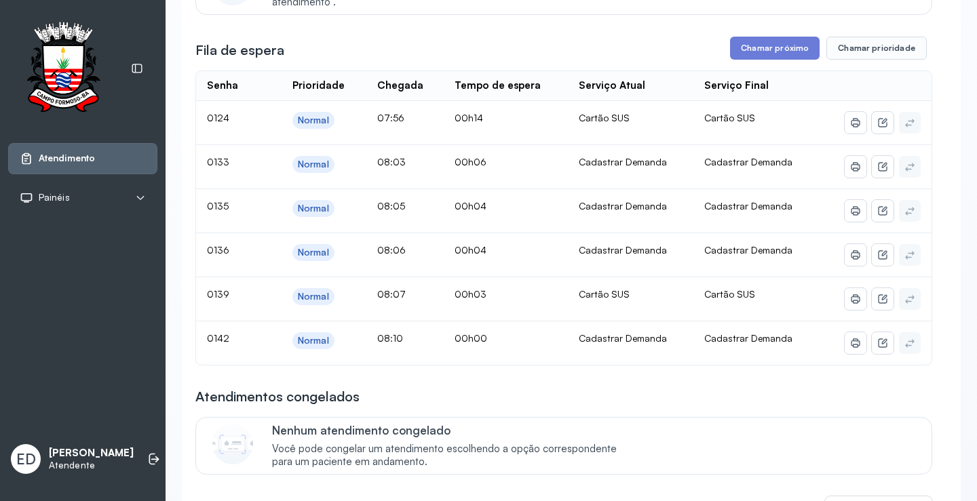
click at [510, 49] on div "Fila de espera Chamar próximo Chamar prioridade" at bounding box center [563, 48] width 737 height 23
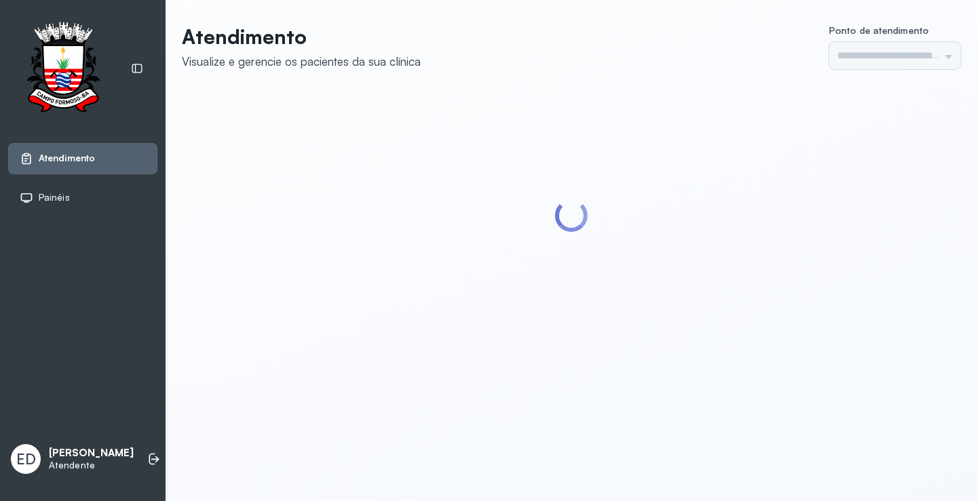
type input "*********"
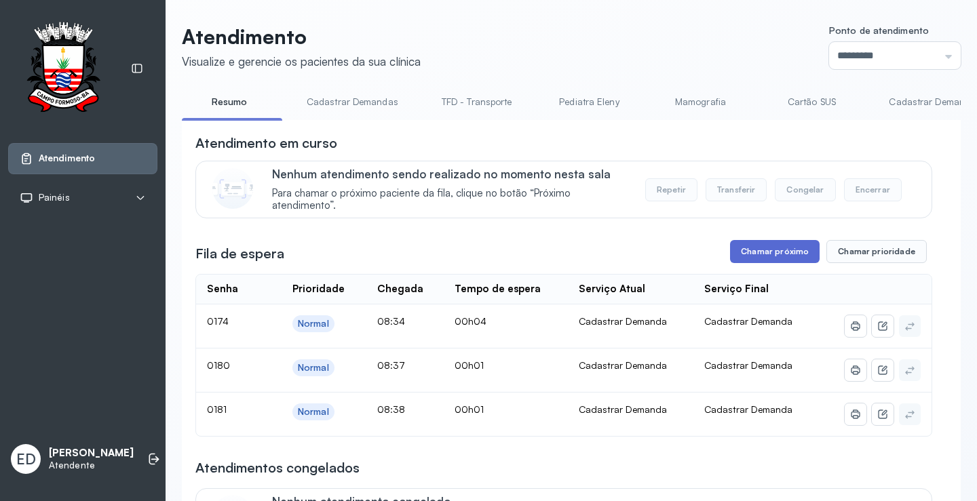
click at [800, 259] on button "Chamar próximo" at bounding box center [775, 251] width 90 height 23
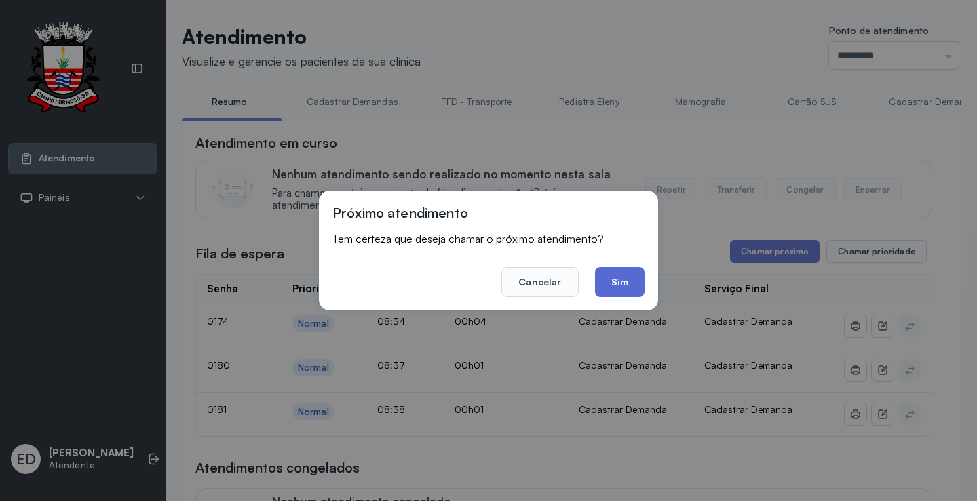
click at [631, 282] on button "Sim" at bounding box center [620, 282] width 50 height 30
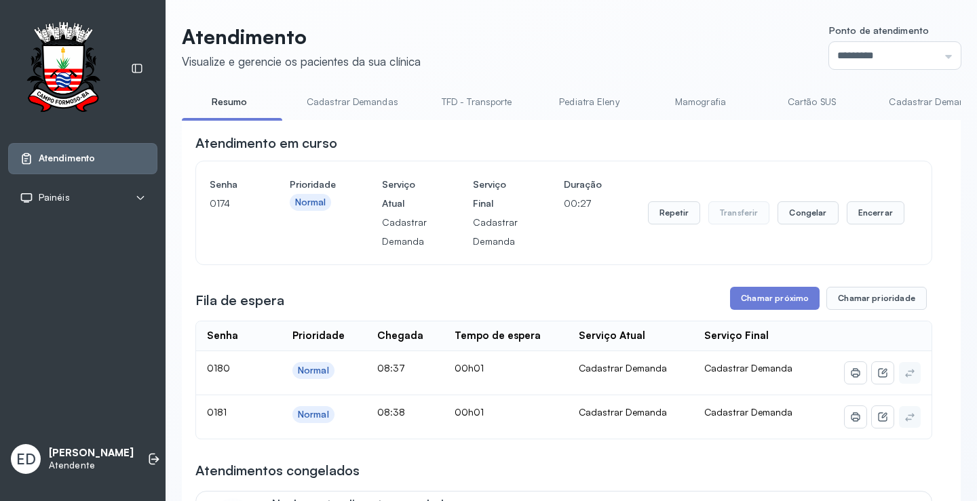
click at [872, 209] on button "Encerrar" at bounding box center [876, 213] width 58 height 23
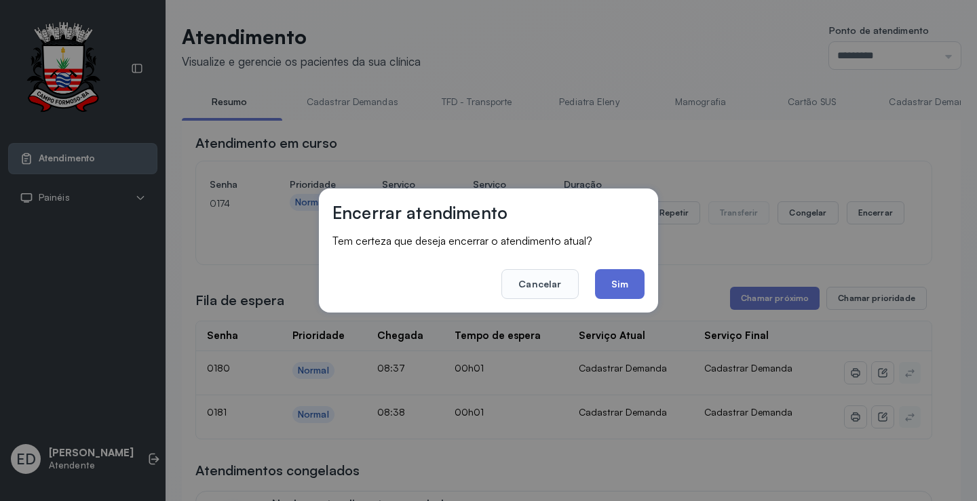
click at [634, 276] on button "Sim" at bounding box center [620, 284] width 50 height 30
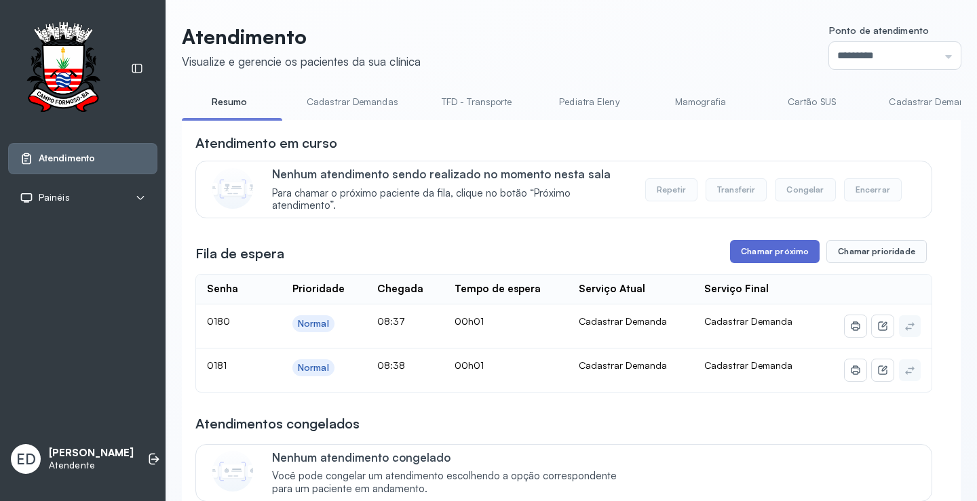
click at [764, 252] on button "Chamar próximo" at bounding box center [775, 251] width 90 height 23
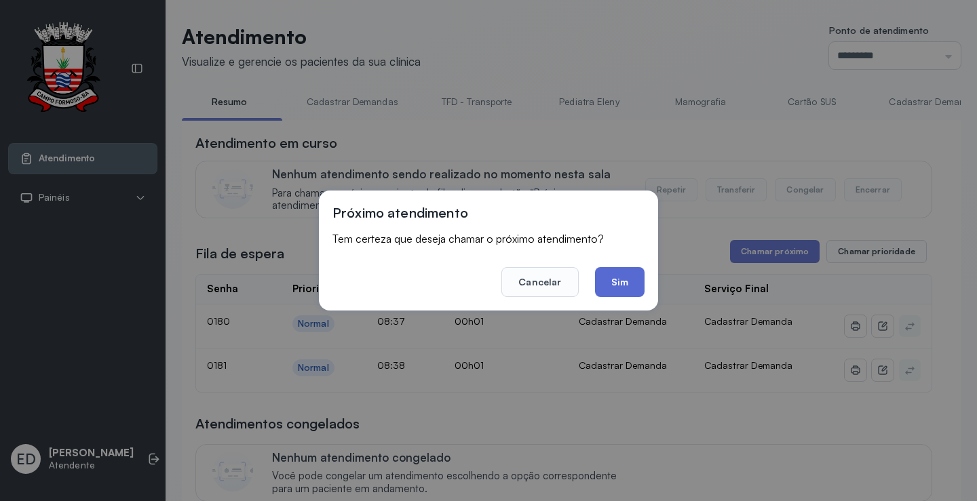
click at [607, 288] on button "Sim" at bounding box center [620, 282] width 50 height 30
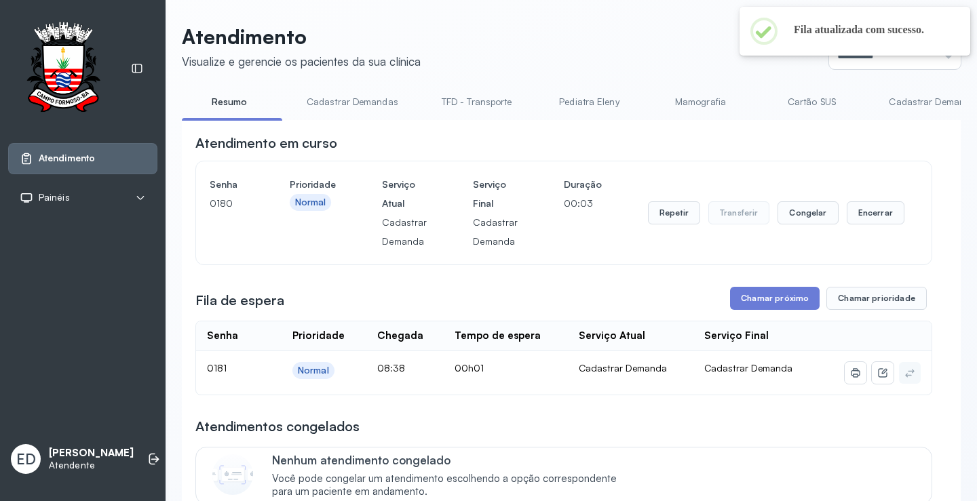
click at [883, 222] on button "Encerrar" at bounding box center [876, 213] width 58 height 23
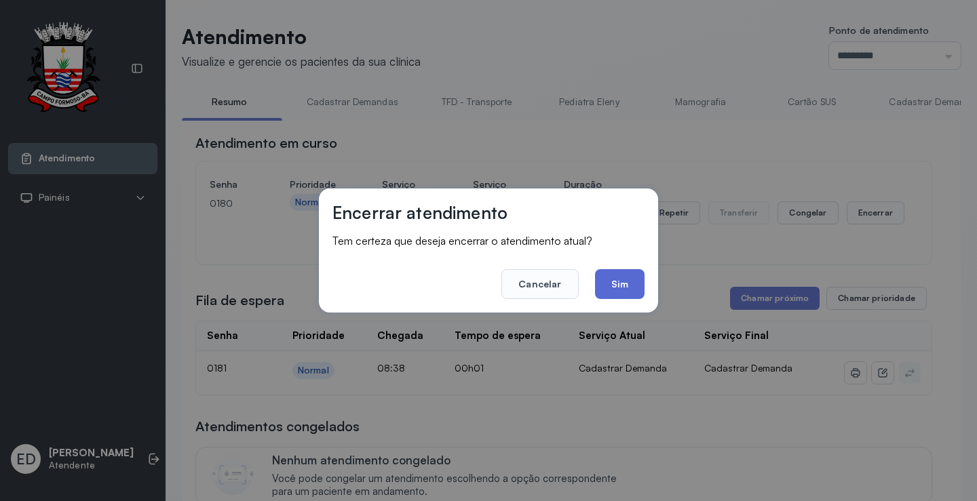
click at [618, 277] on button "Sim" at bounding box center [620, 284] width 50 height 30
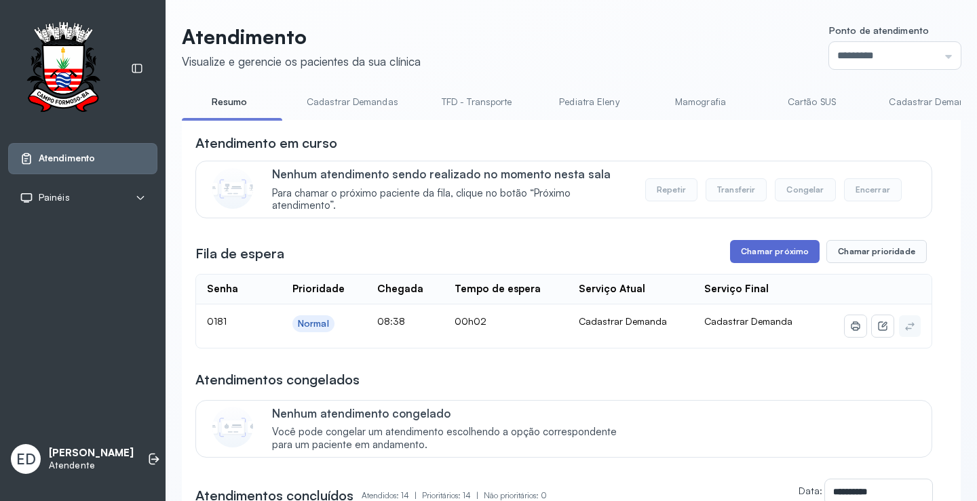
click at [780, 256] on button "Chamar próximo" at bounding box center [775, 251] width 90 height 23
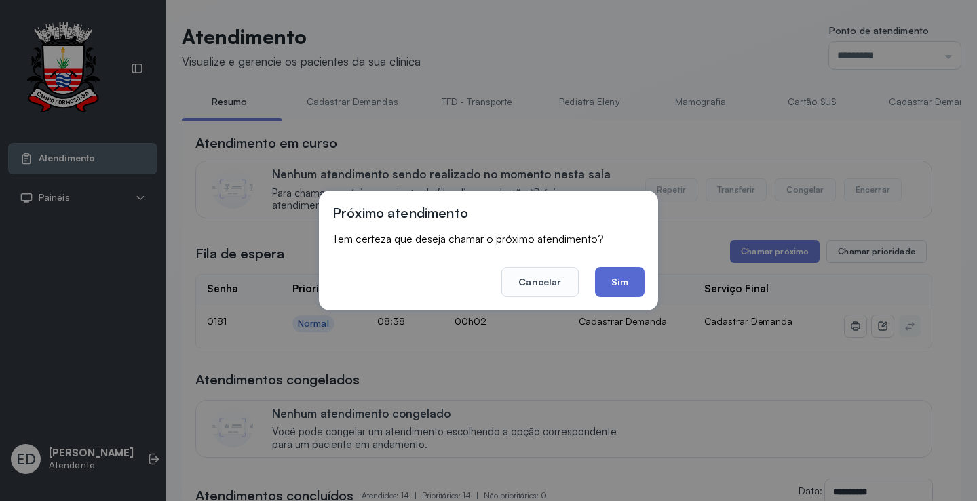
click at [619, 282] on button "Sim" at bounding box center [620, 282] width 50 height 30
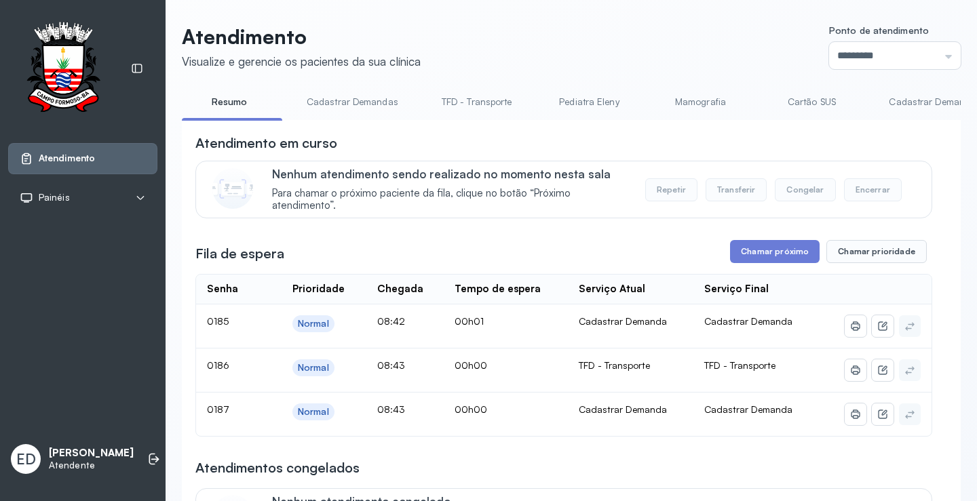
click at [563, 42] on header "Atendimento Visualize e gerencie os pacientes da sua clínica Ponto de atendimen…" at bounding box center [571, 46] width 779 height 45
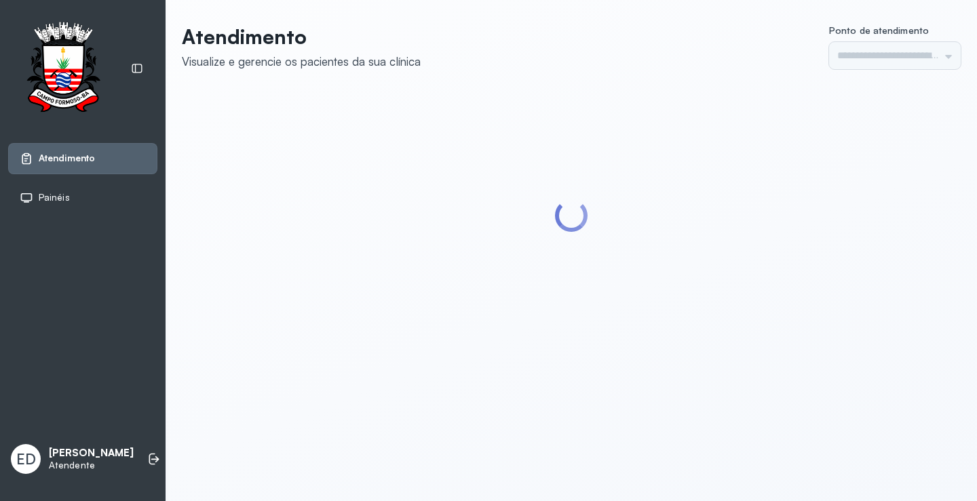
type input "*********"
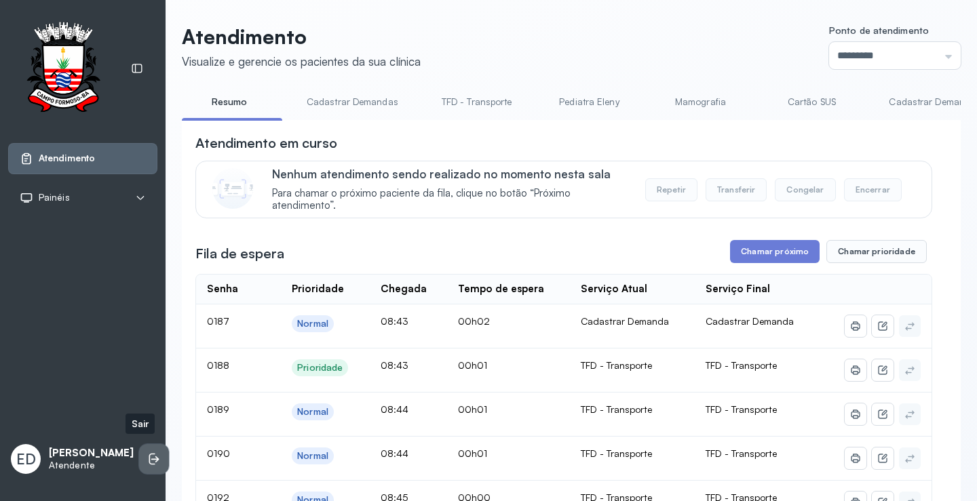
click at [147, 458] on icon at bounding box center [154, 460] width 14 height 14
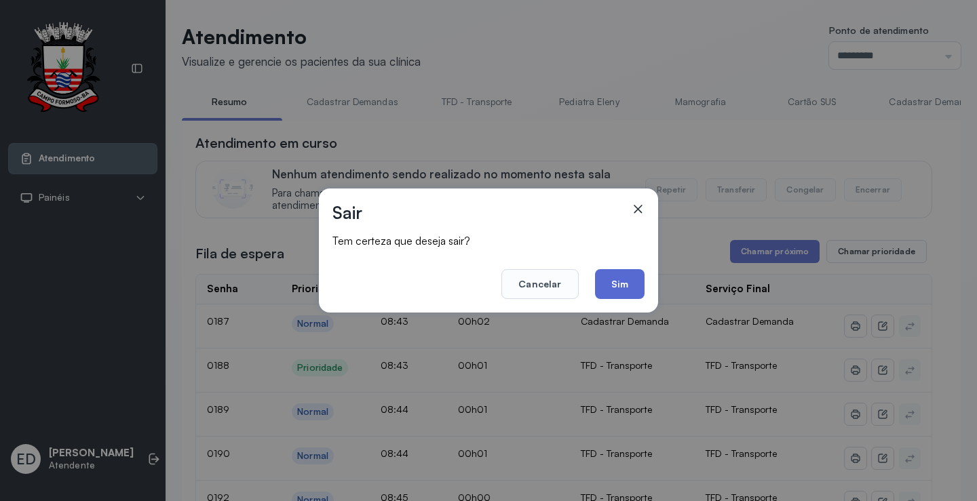
click at [622, 282] on button "Sim" at bounding box center [620, 284] width 50 height 30
